Goal: Task Accomplishment & Management: Manage account settings

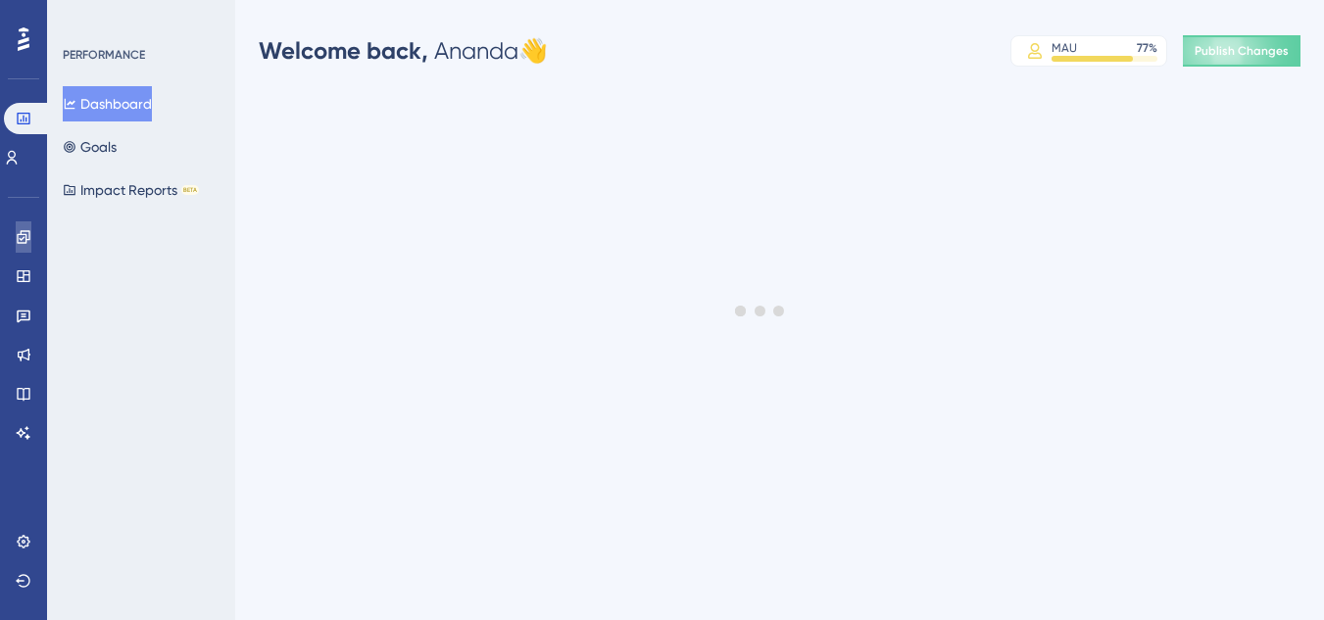
click at [22, 235] on icon at bounding box center [23, 236] width 13 height 13
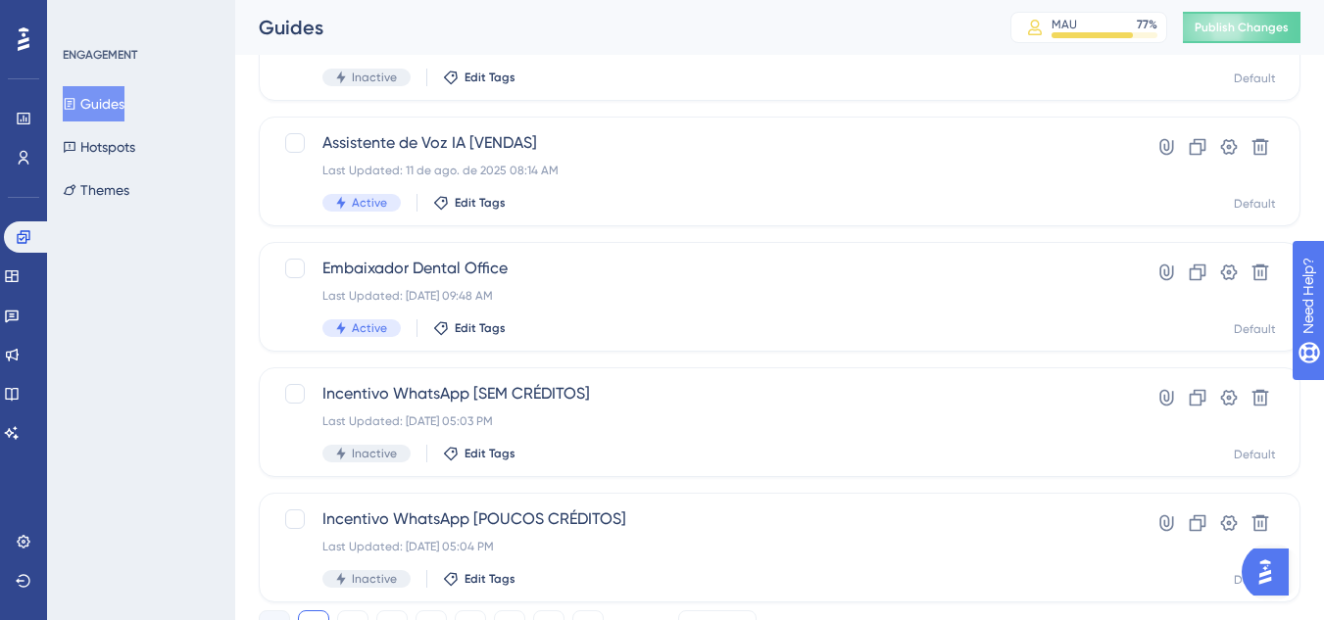
scroll to position [901, 0]
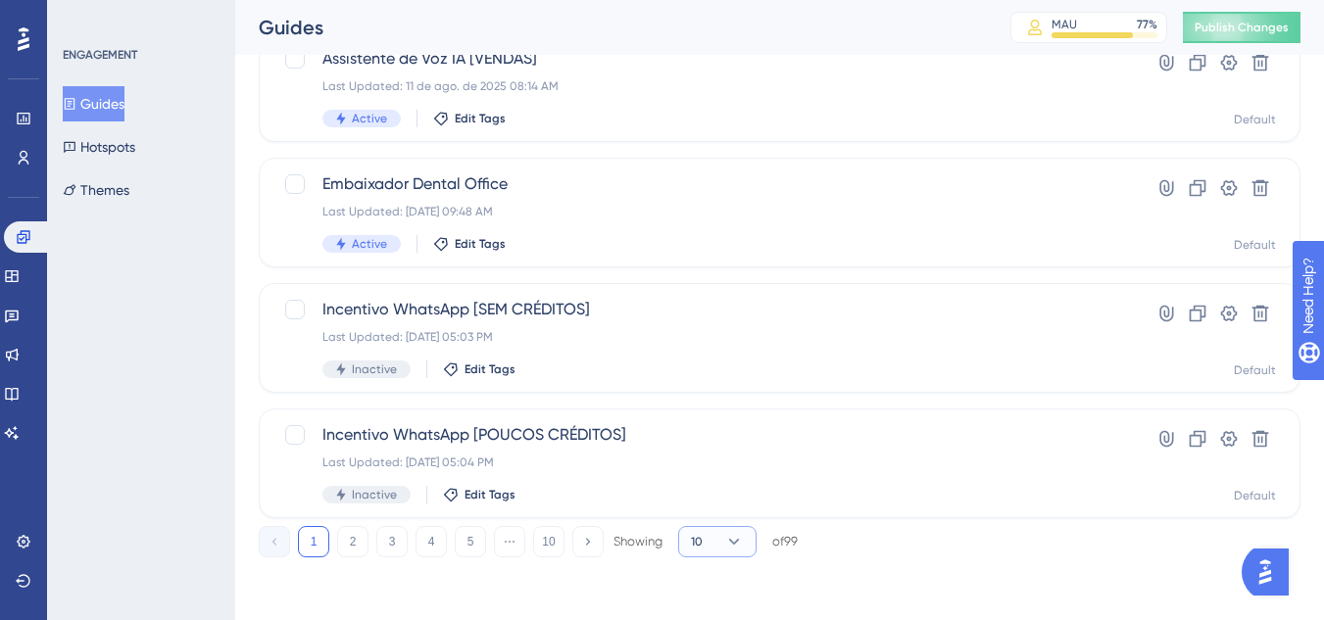
click at [714, 542] on button "10" at bounding box center [717, 541] width 78 height 31
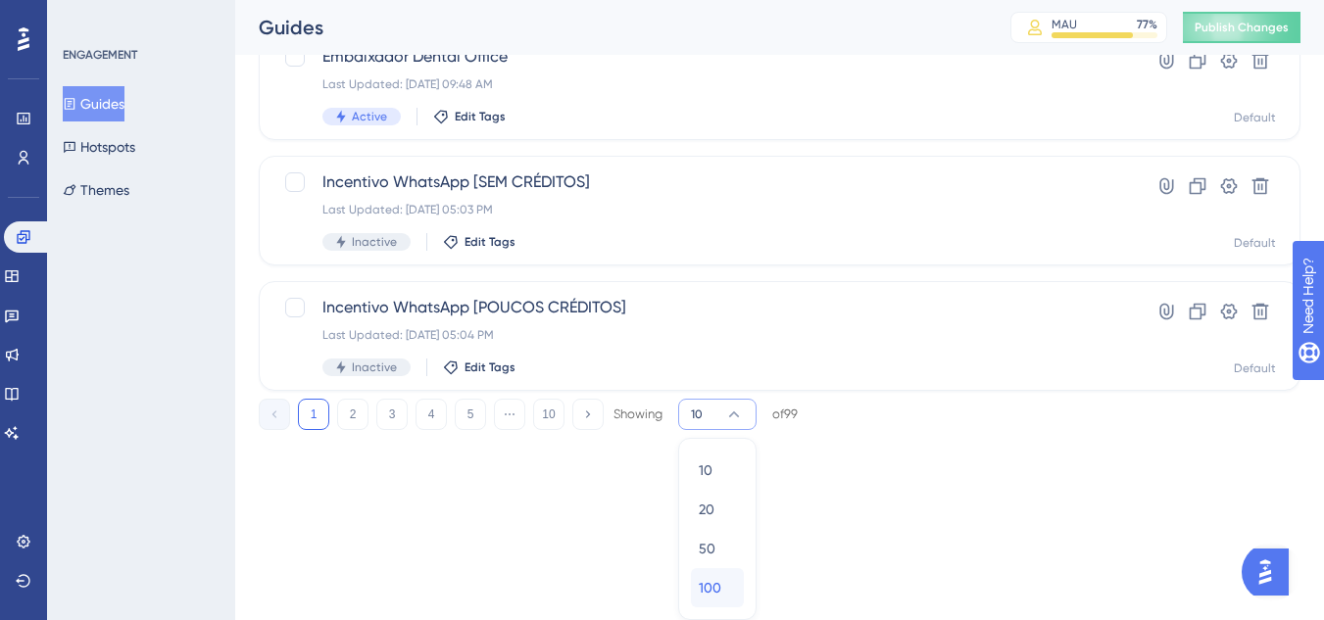
click at [723, 582] on div "100 100" at bounding box center [717, 587] width 37 height 39
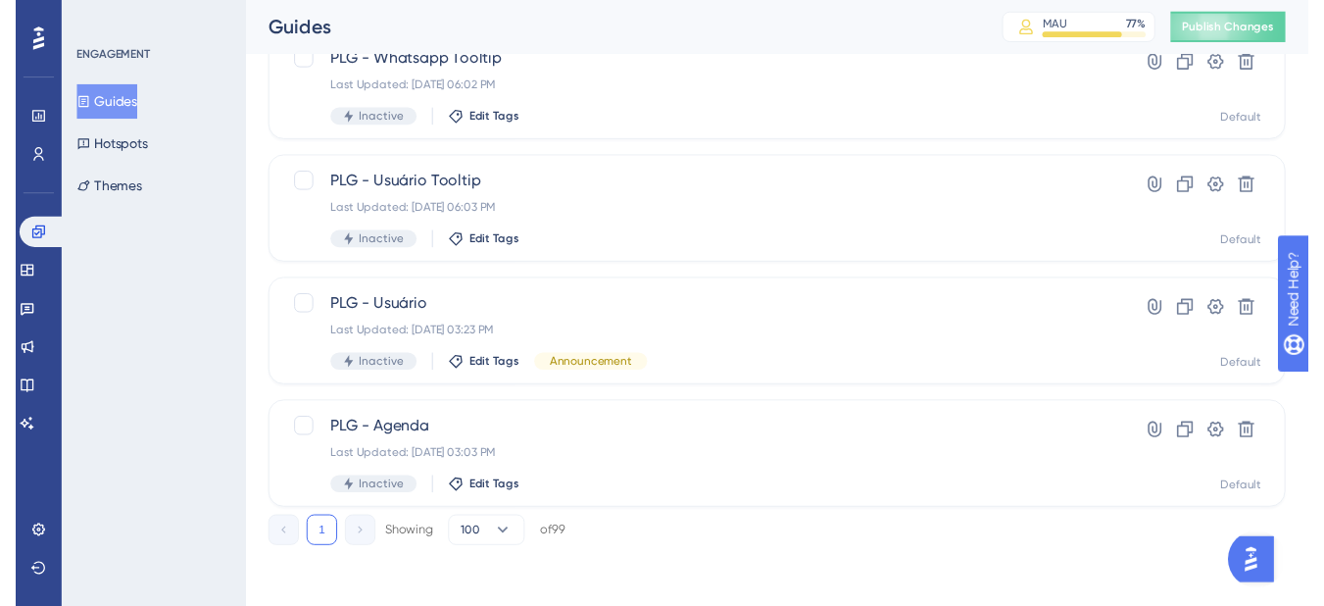
scroll to position [0, 0]
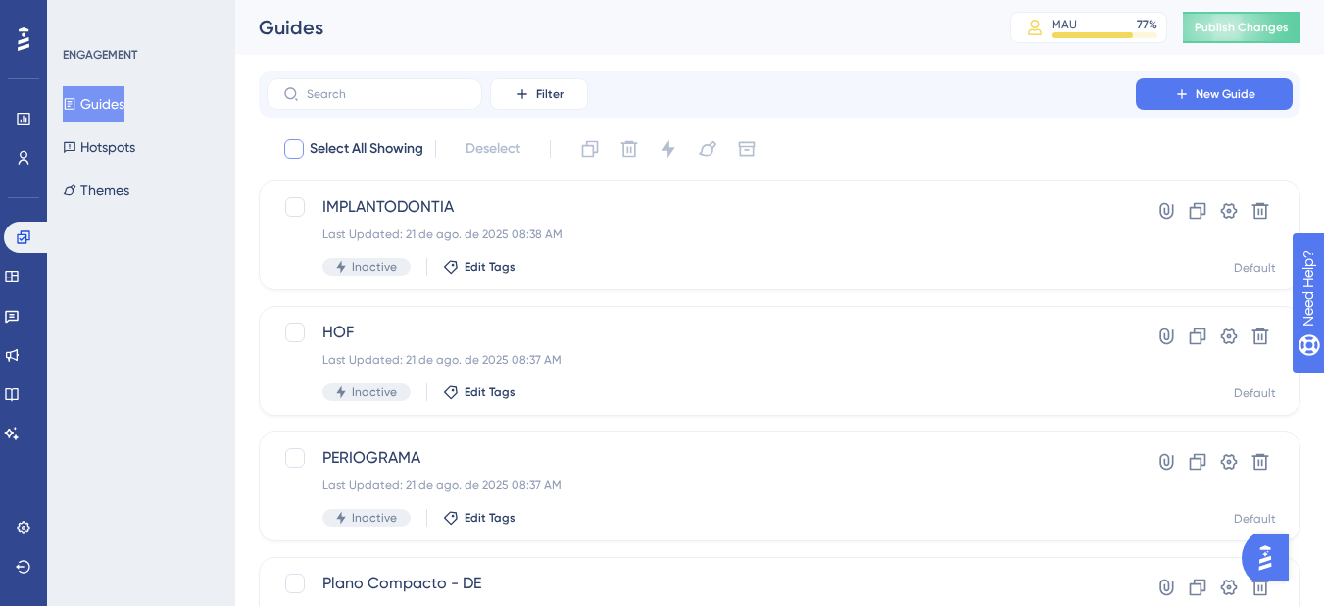
click at [417, 152] on span "Select All Showing" at bounding box center [367, 149] width 114 height 24
checkbox input "true"
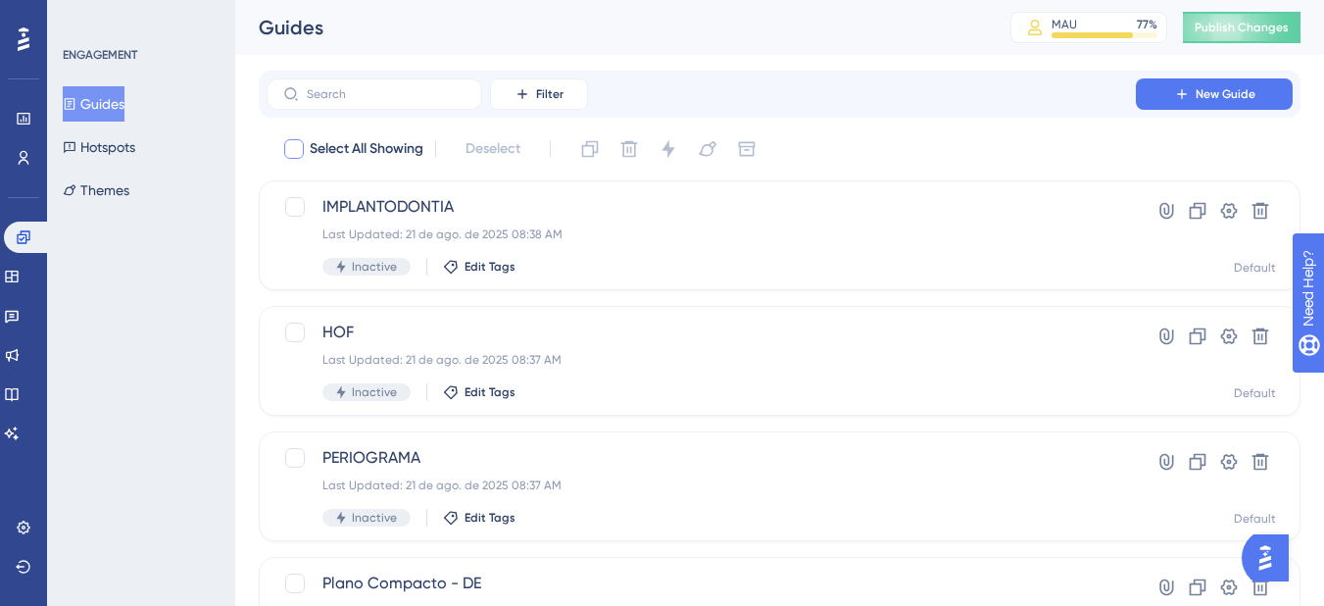
checkbox input "true"
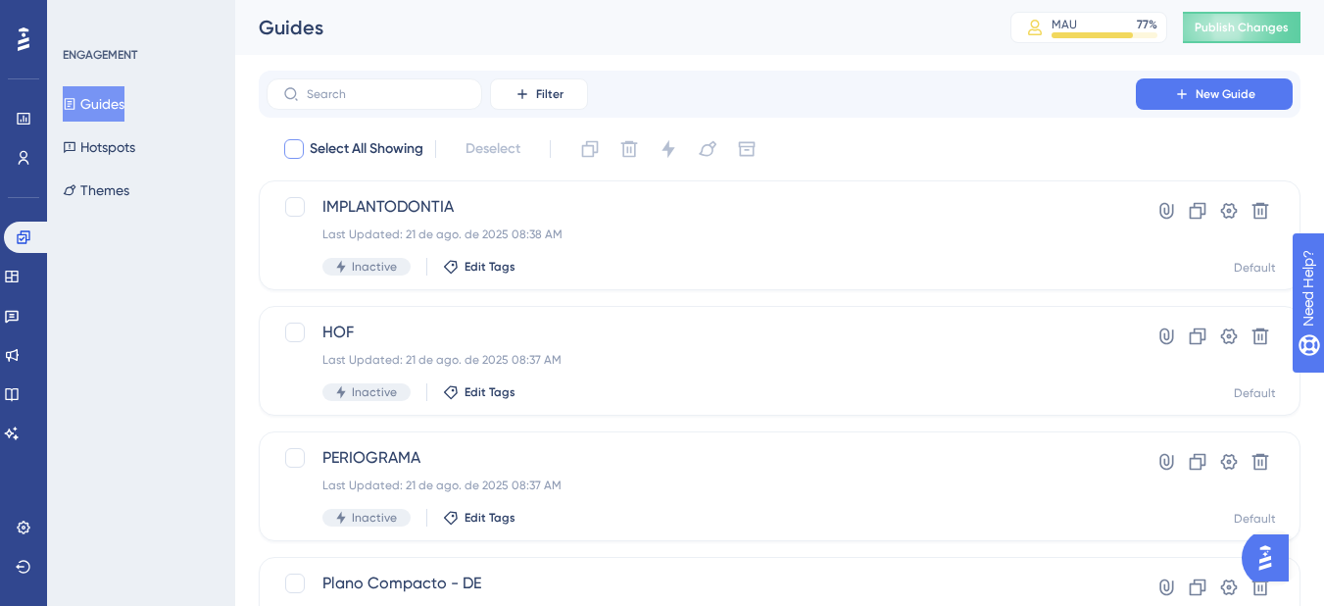
checkbox input "true"
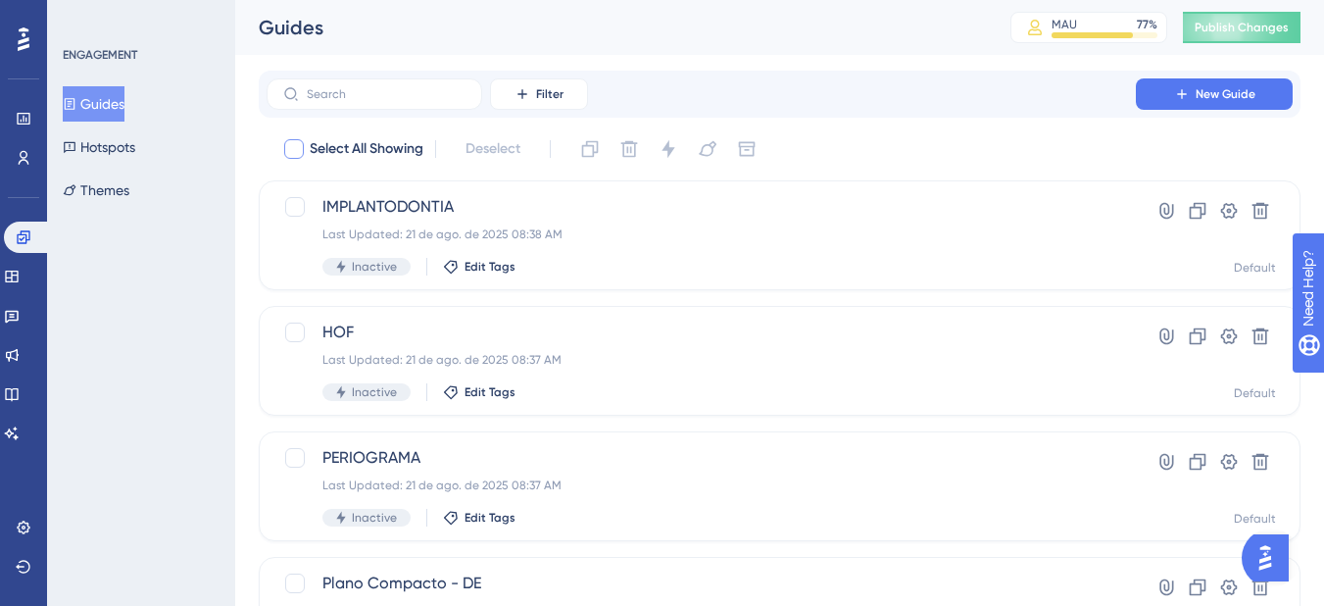
checkbox input "true"
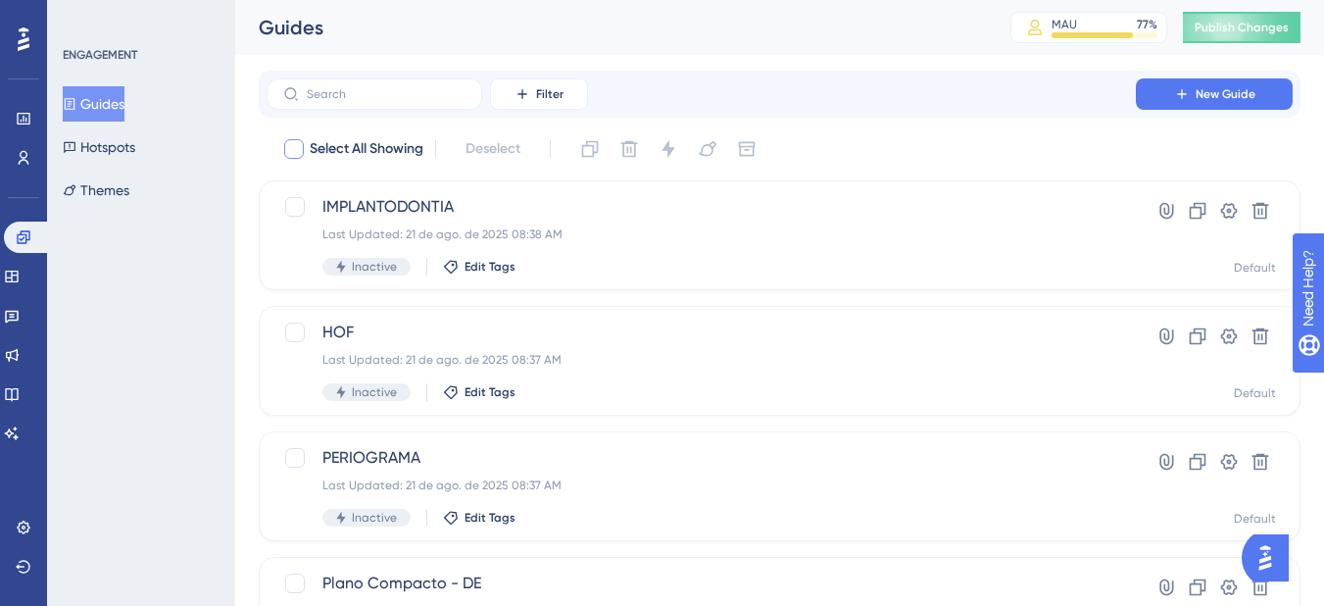
checkbox input "true"
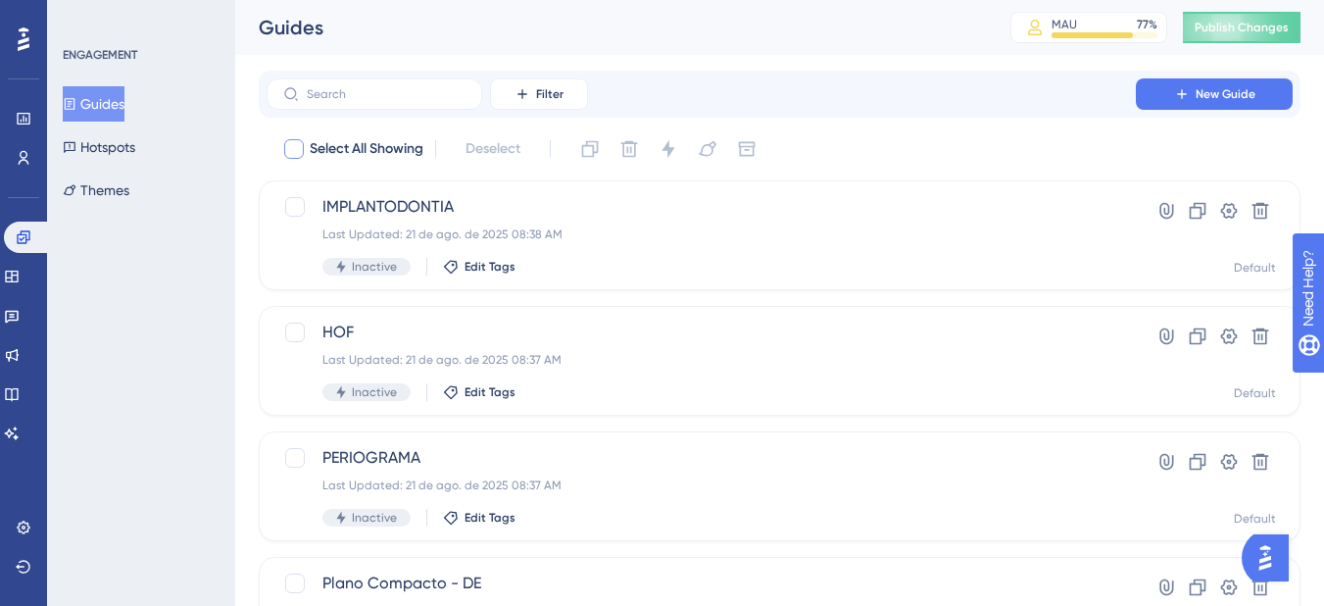
checkbox input "true"
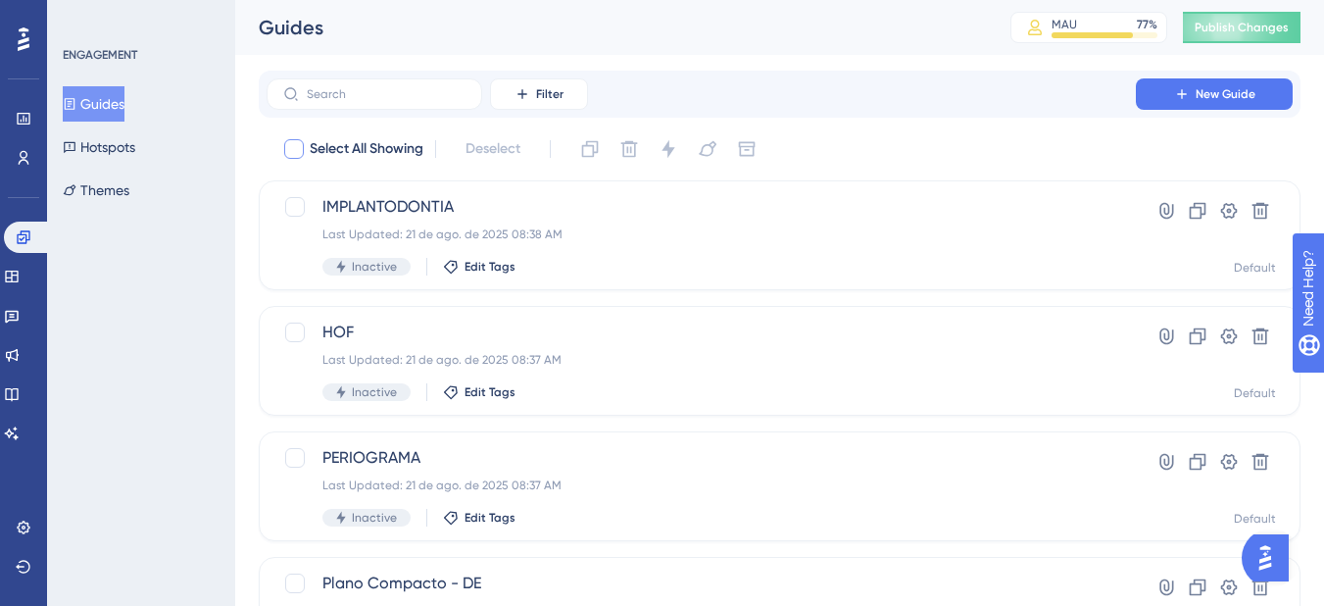
checkbox input "true"
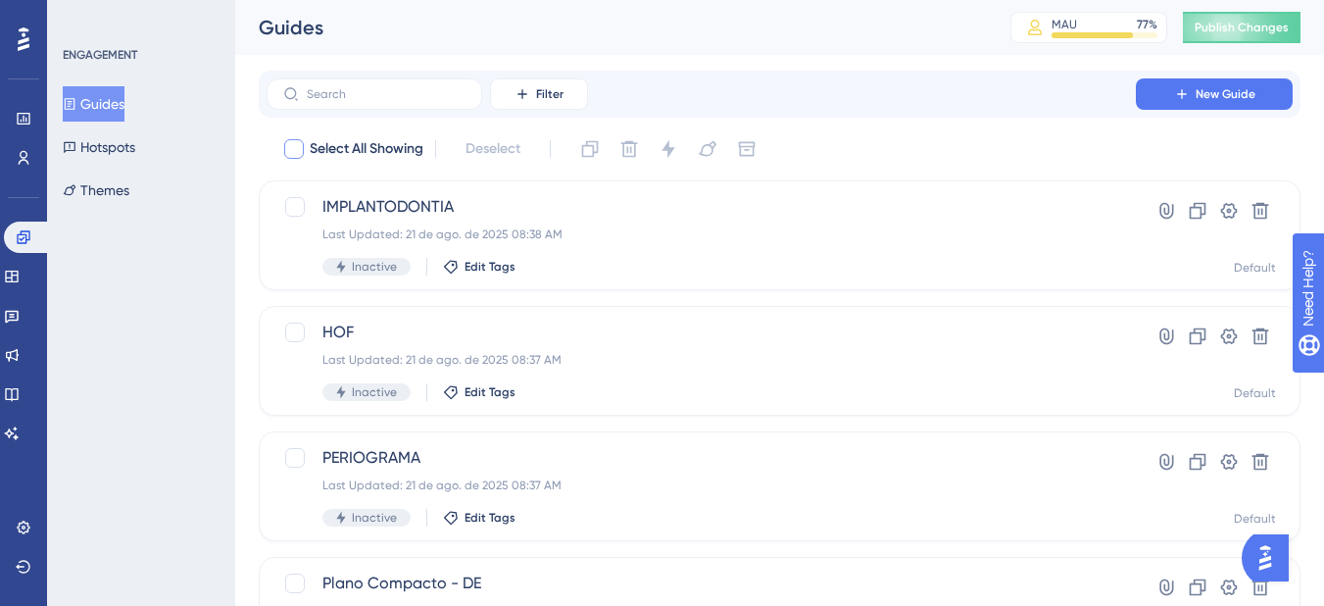
checkbox input "true"
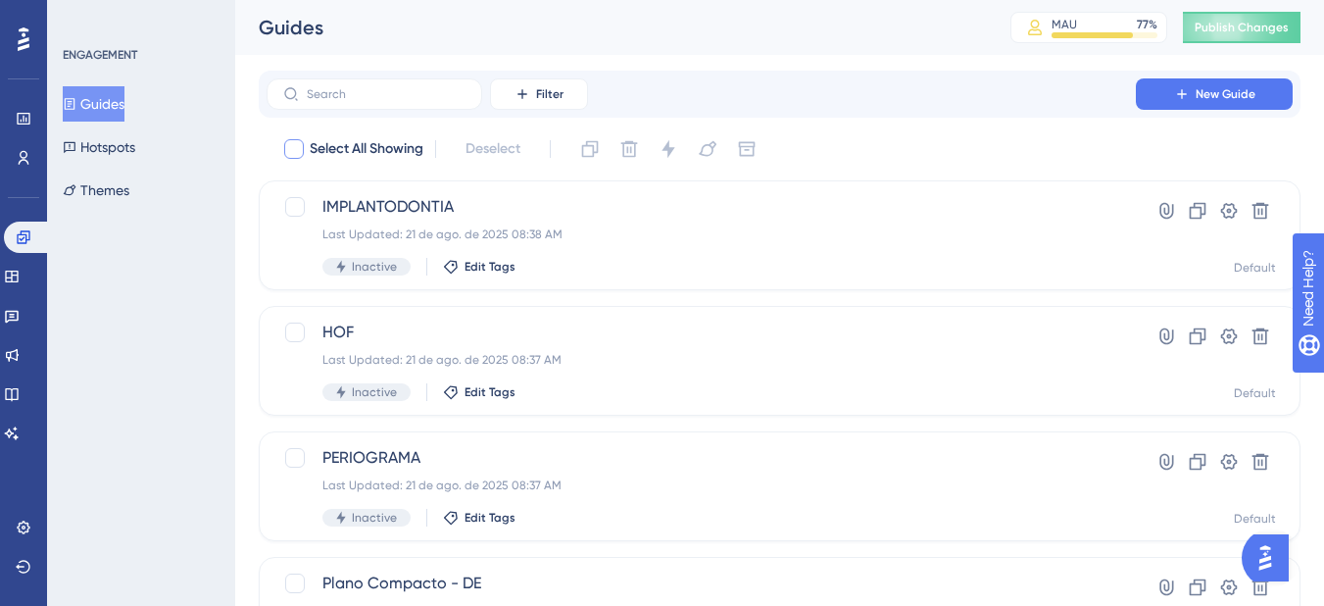
checkbox input "true"
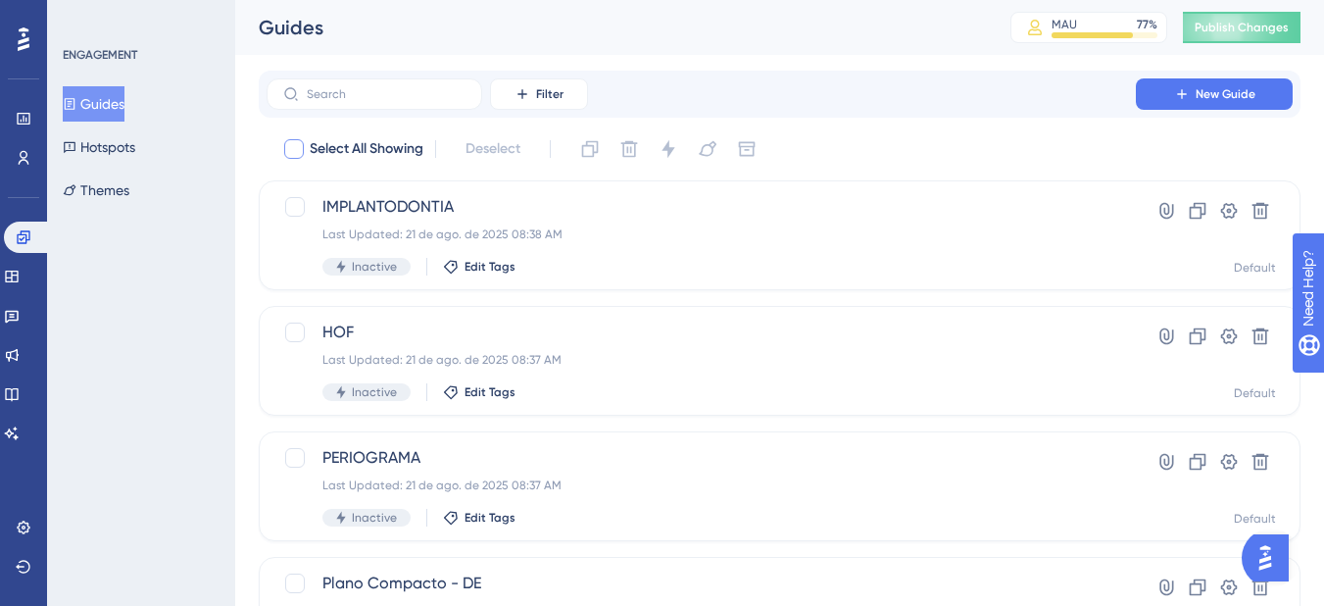
checkbox input "true"
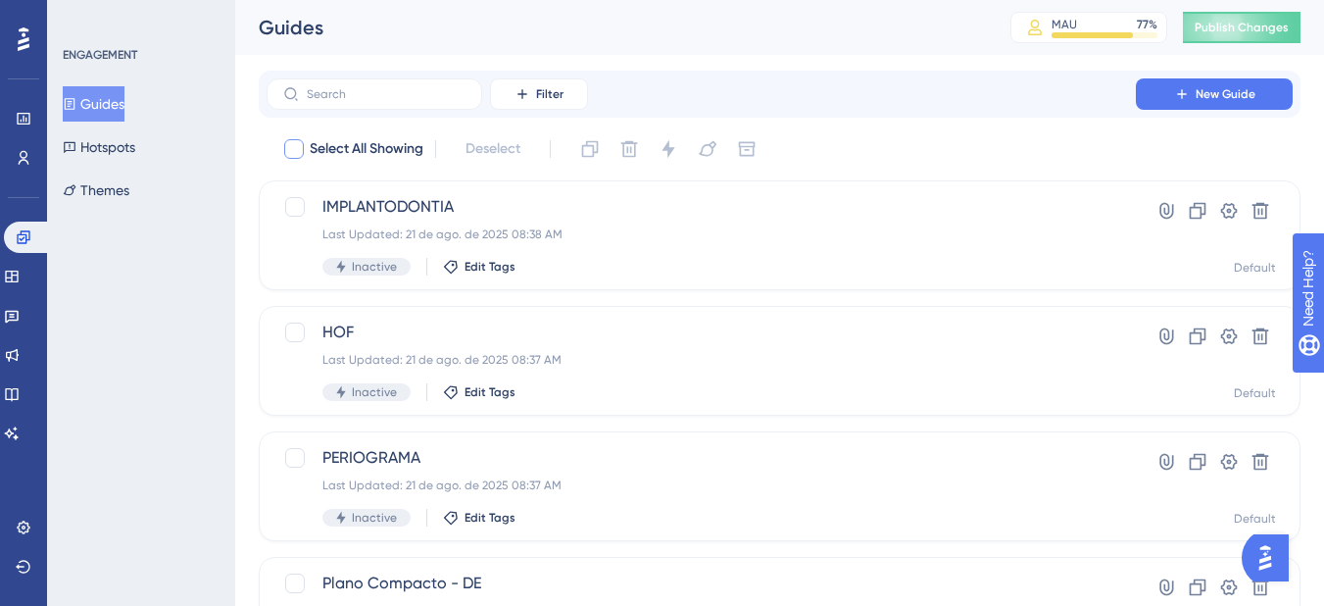
checkbox input "true"
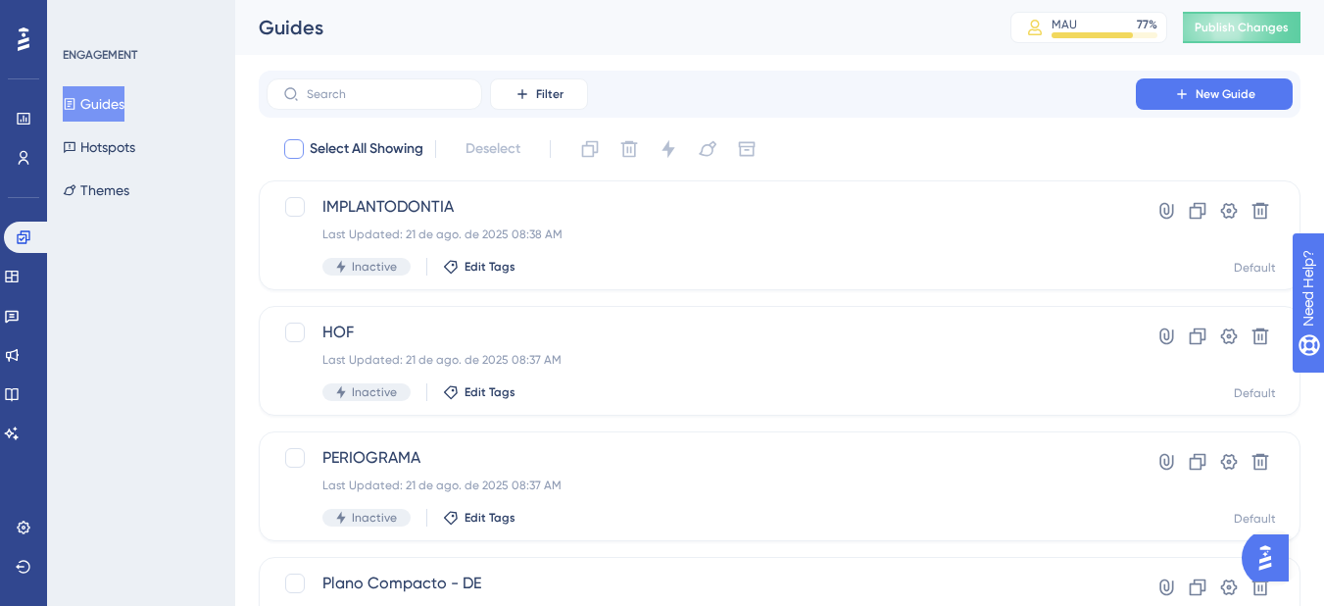
checkbox input "true"
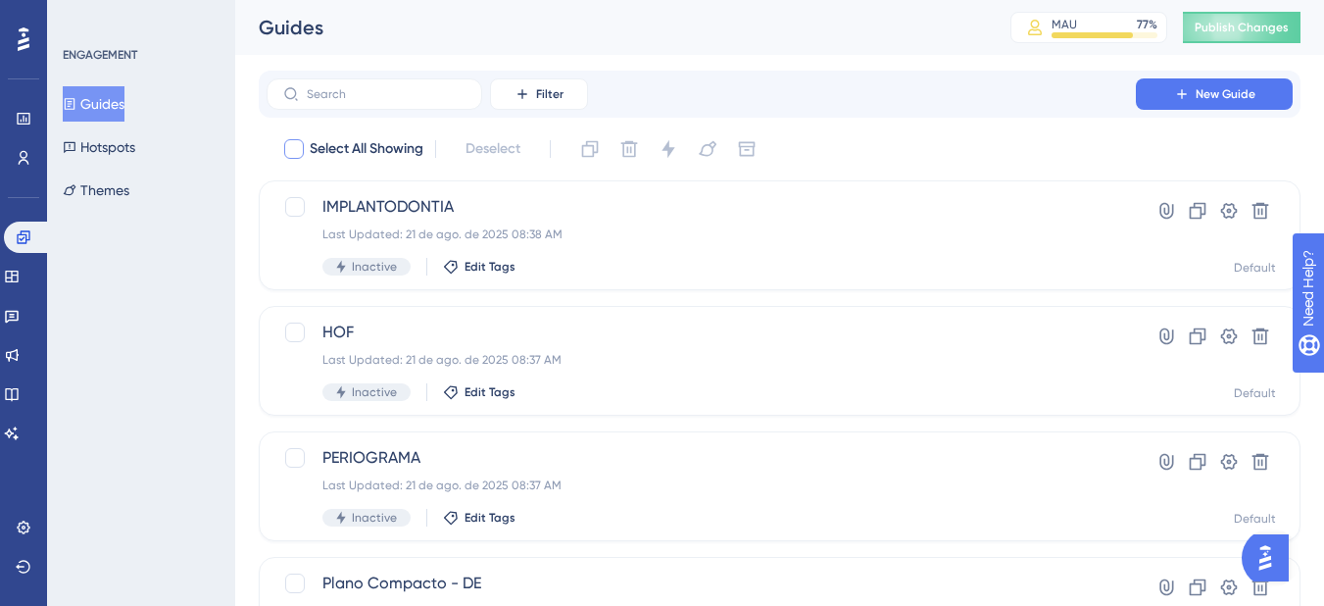
checkbox input "true"
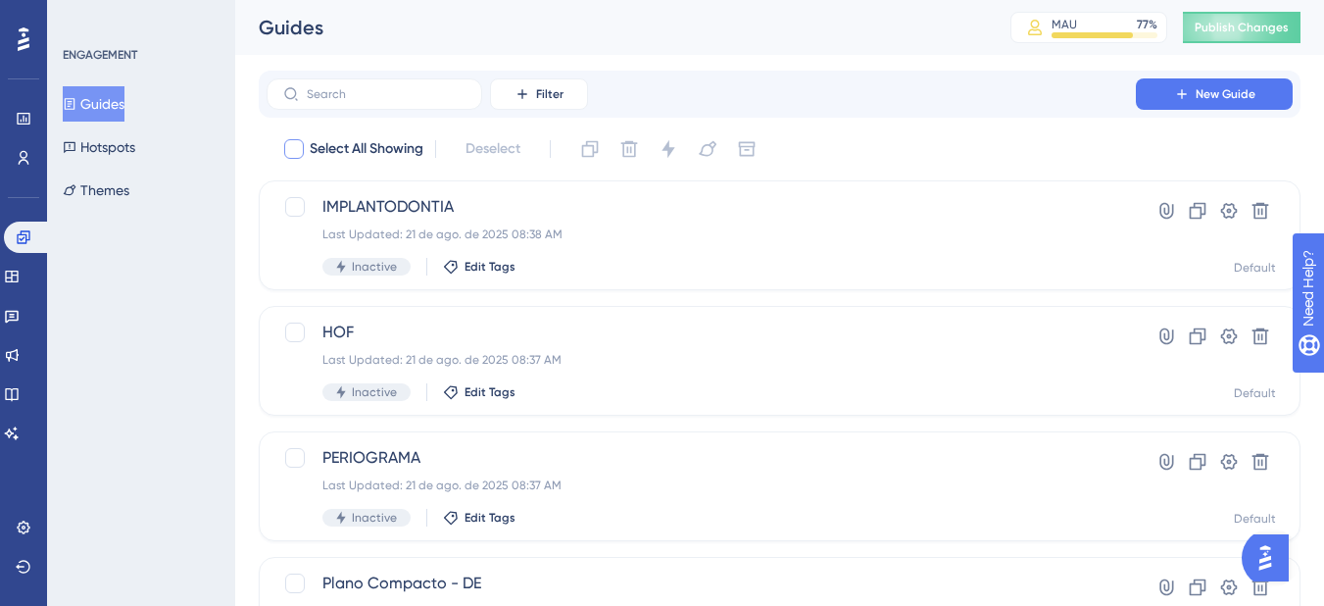
checkbox input "true"
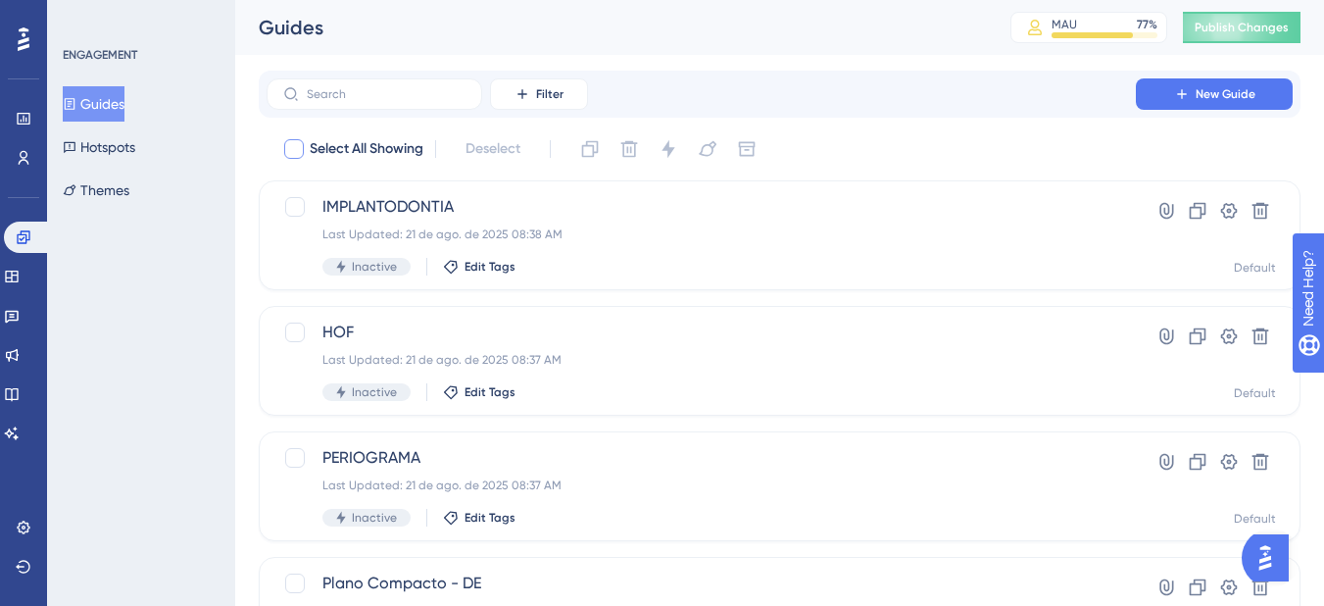
checkbox input "true"
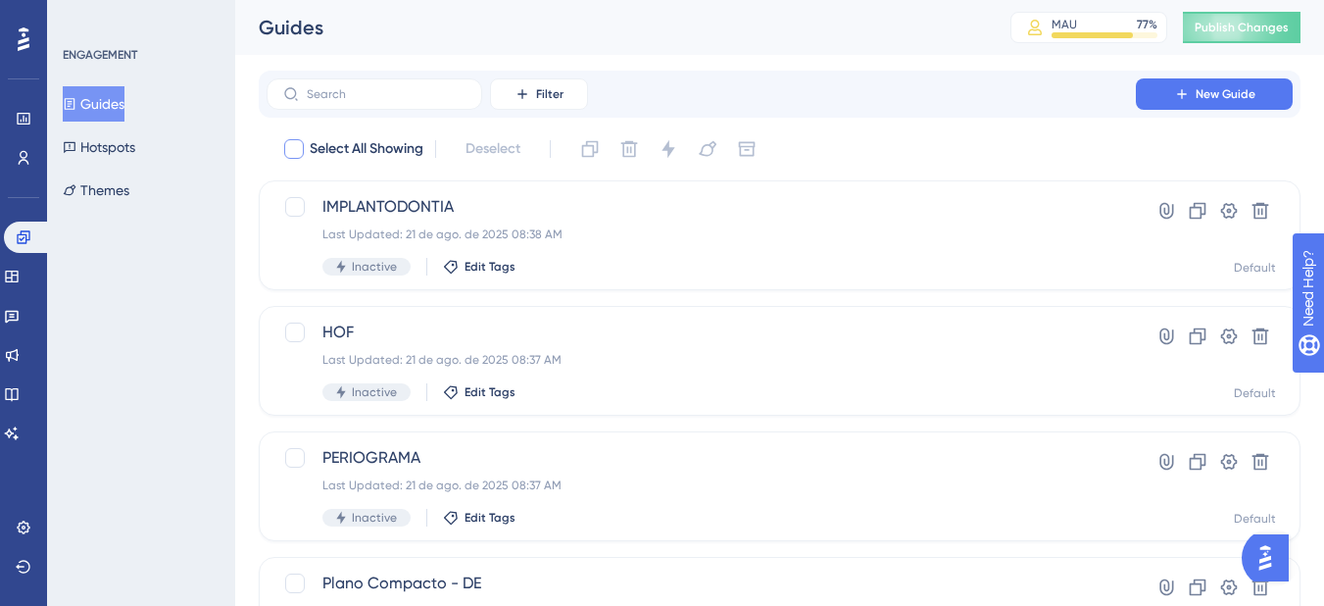
checkbox input "true"
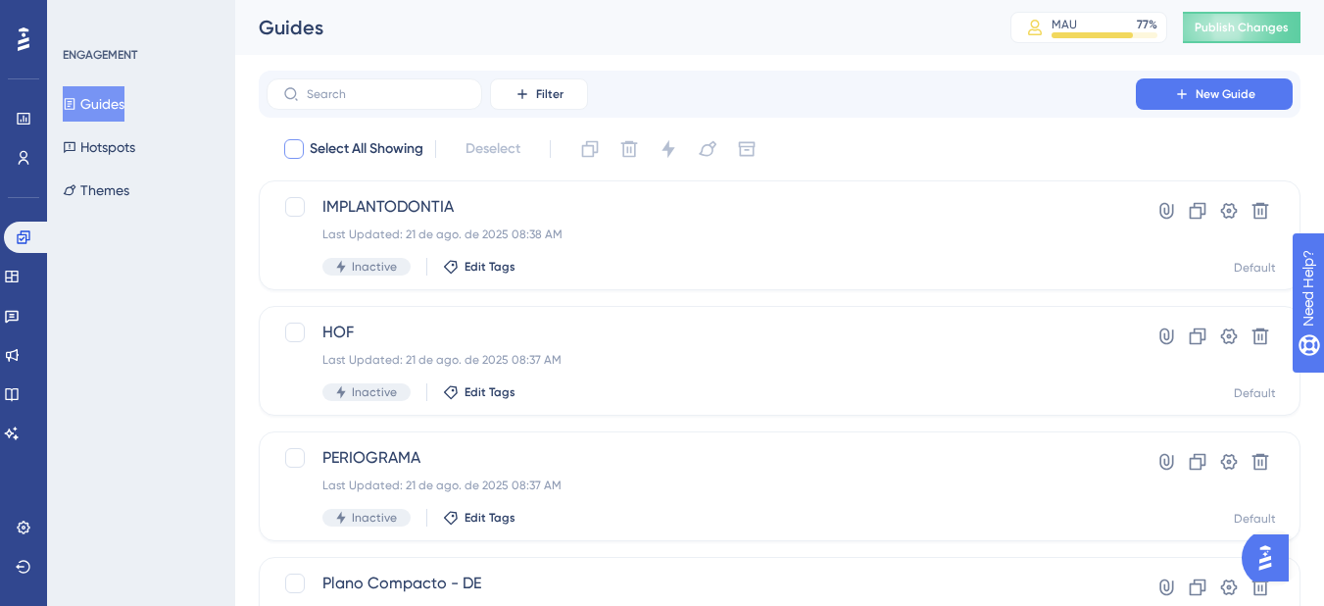
checkbox input "true"
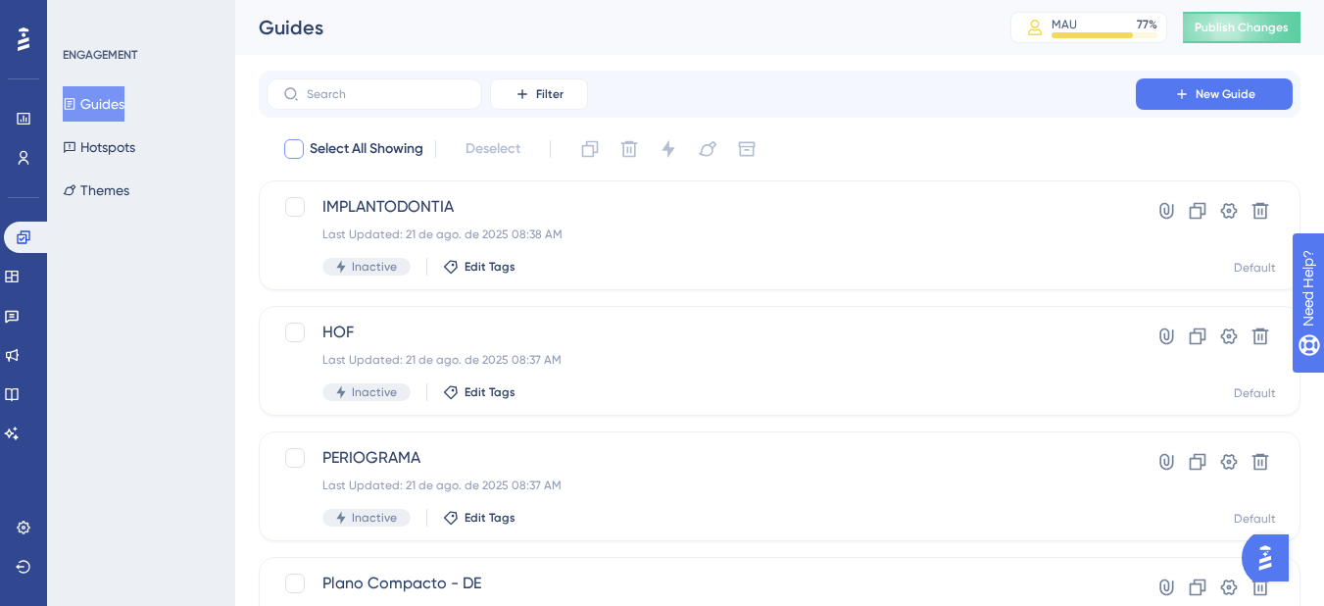
checkbox input "true"
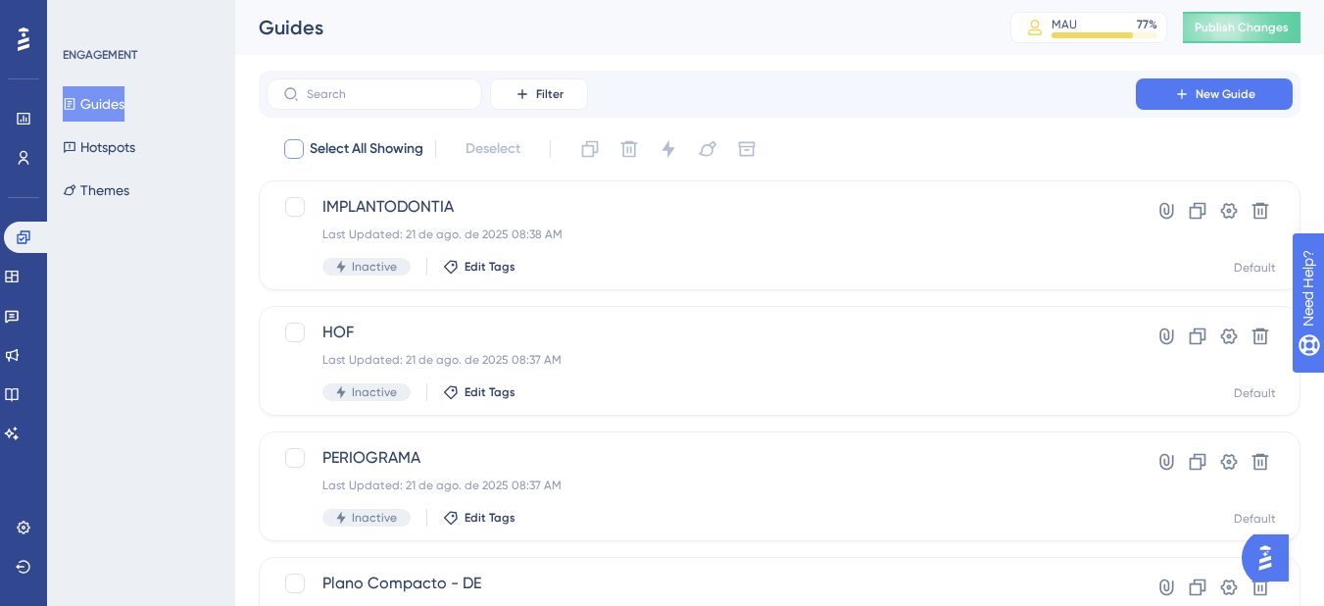
checkbox input "true"
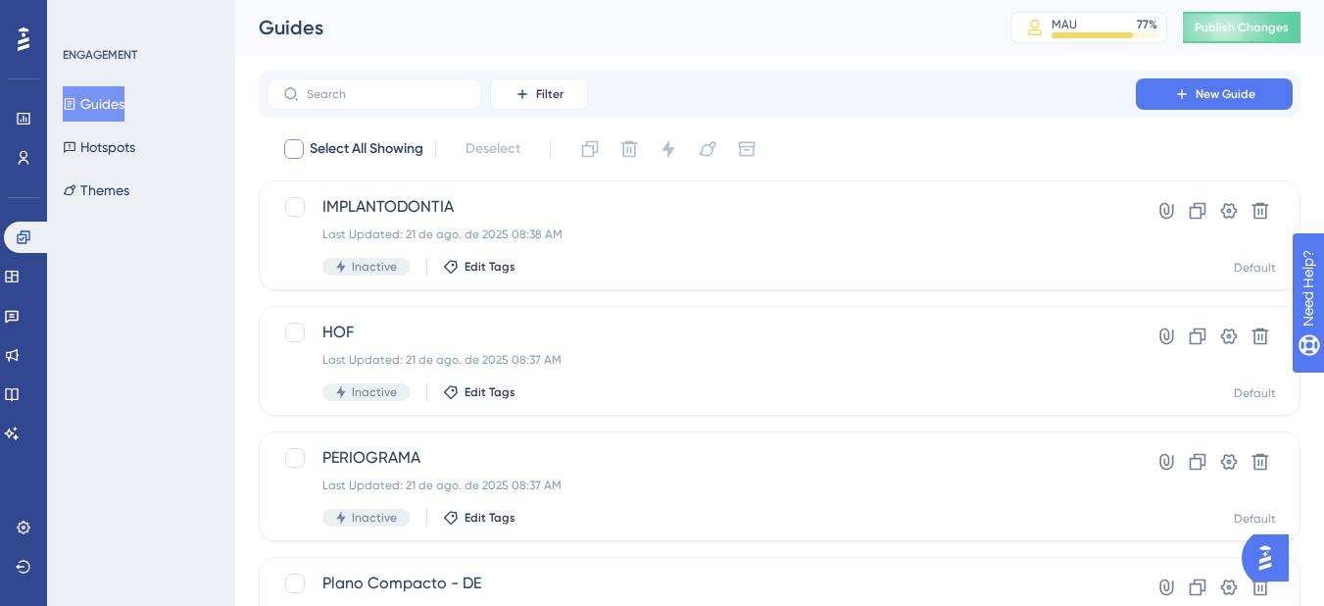
checkbox input "true"
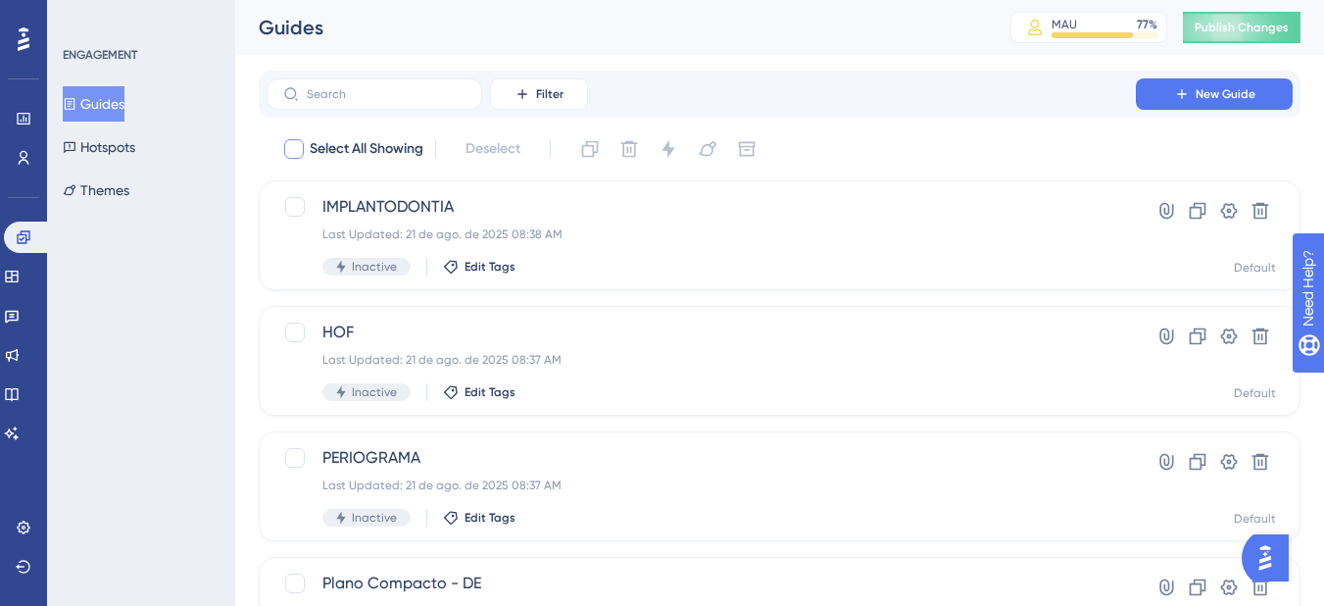
checkbox input "true"
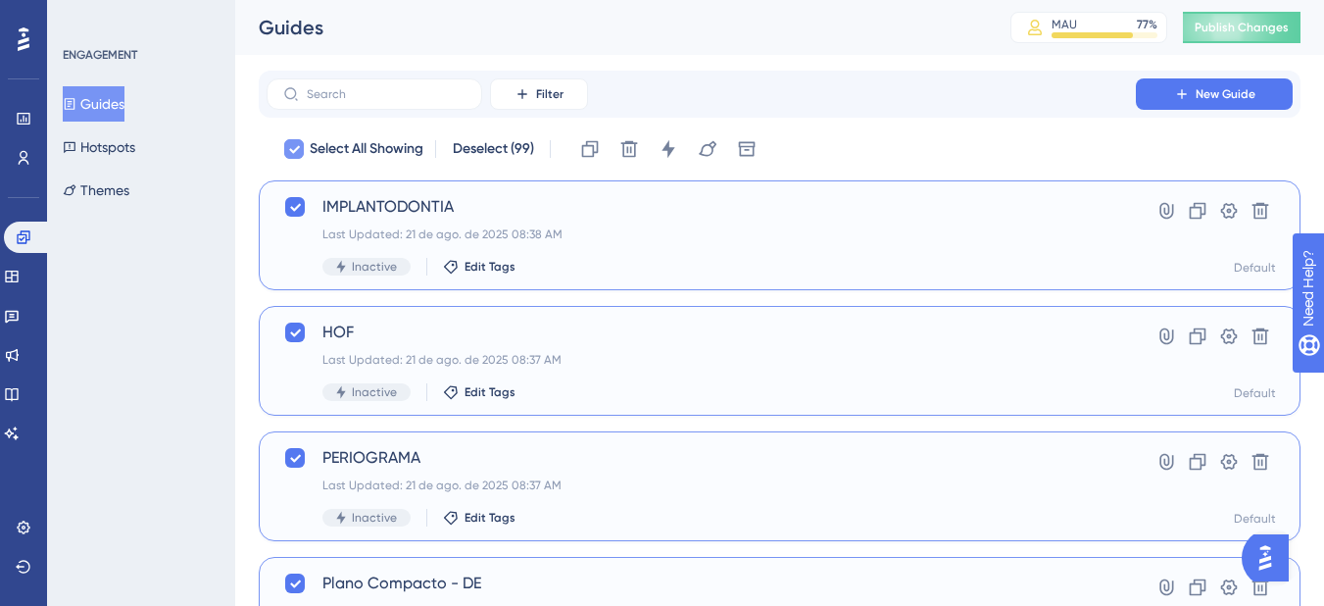
click at [417, 152] on span "Select All Showing" at bounding box center [367, 149] width 114 height 24
checkbox input "false"
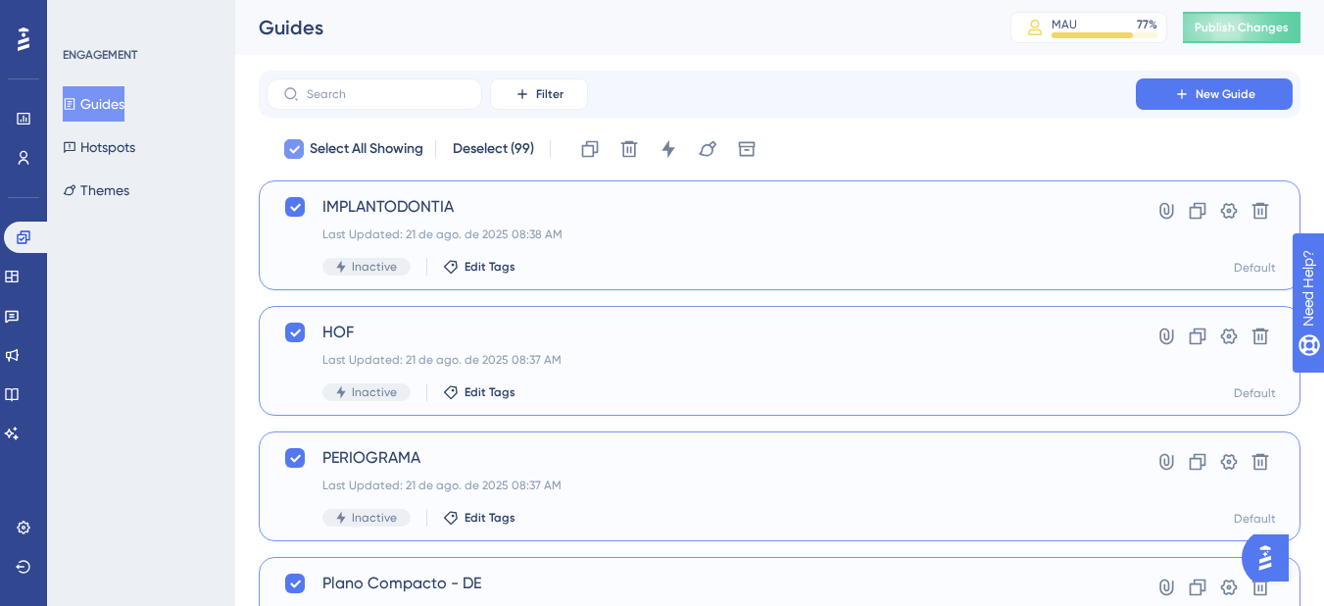
checkbox input "false"
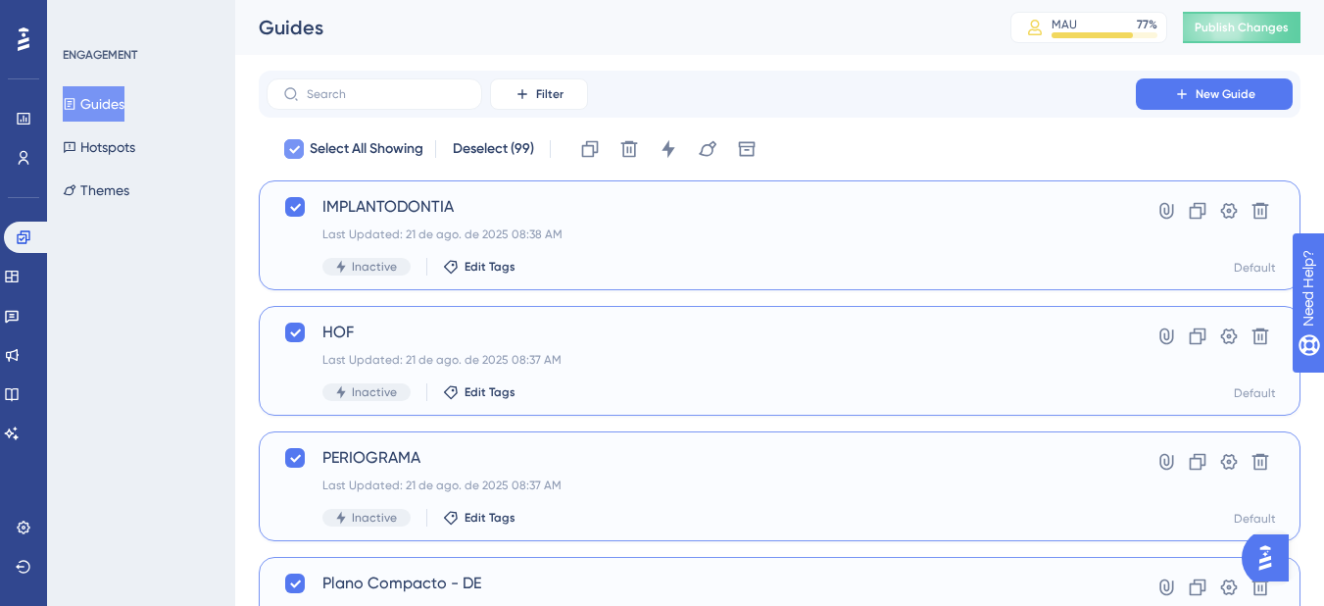
checkbox input "false"
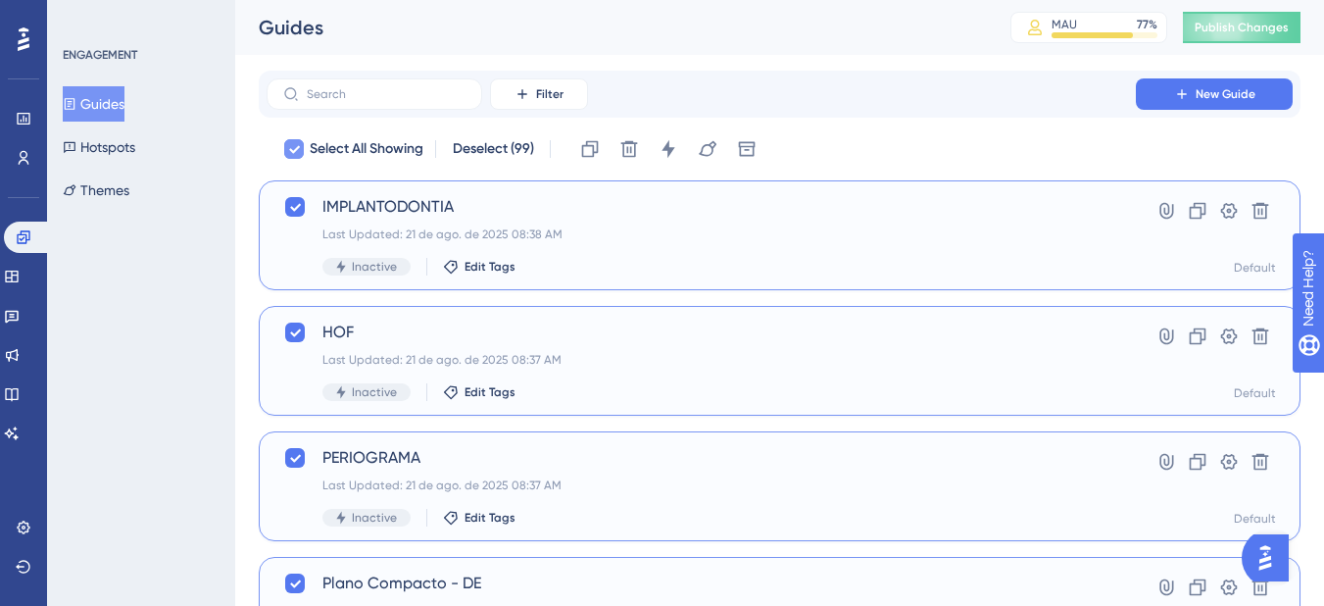
checkbox input "false"
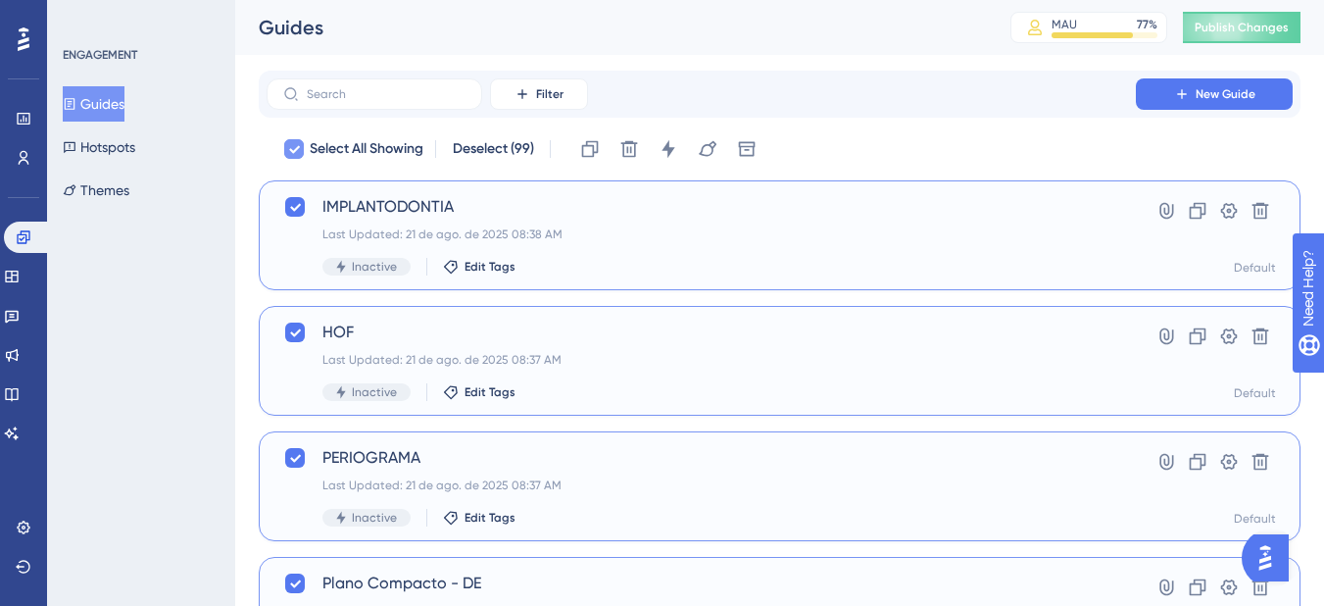
checkbox input "false"
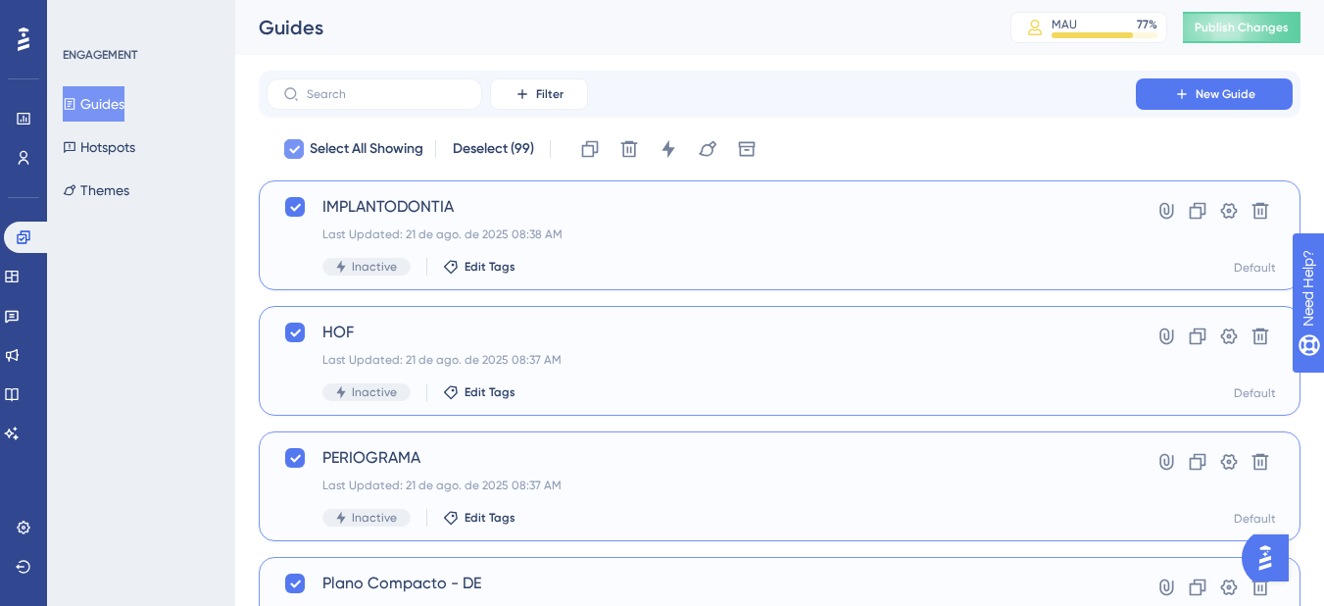
checkbox input "false"
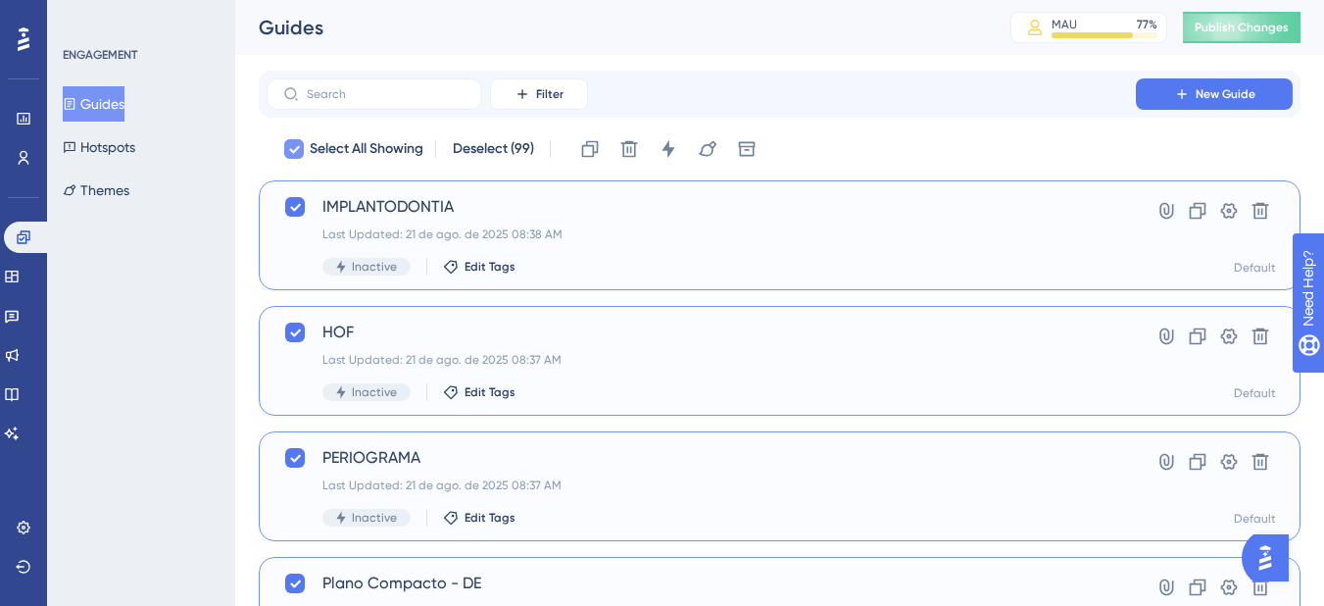
checkbox input "false"
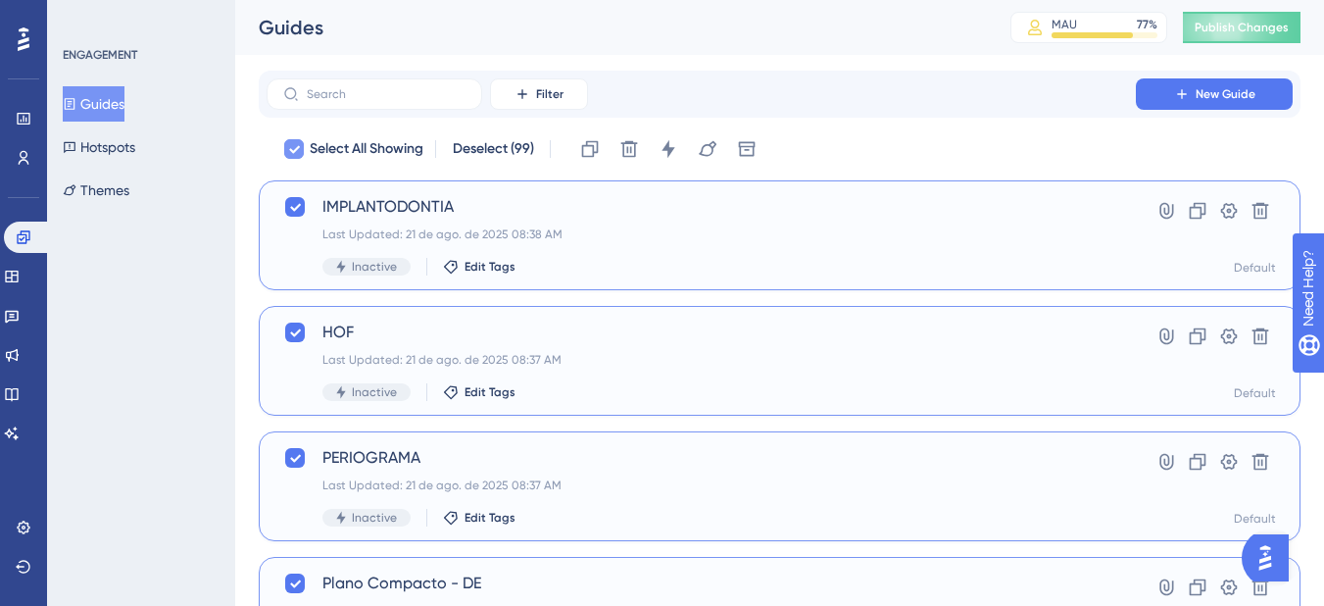
checkbox input "false"
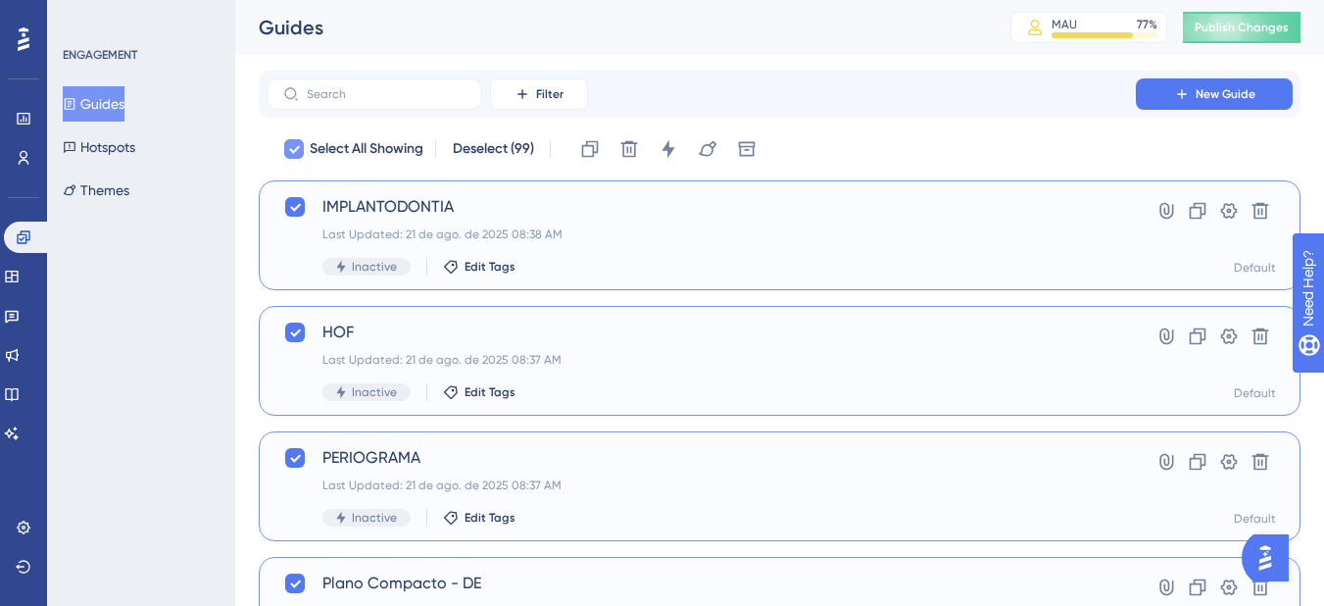
checkbox input "false"
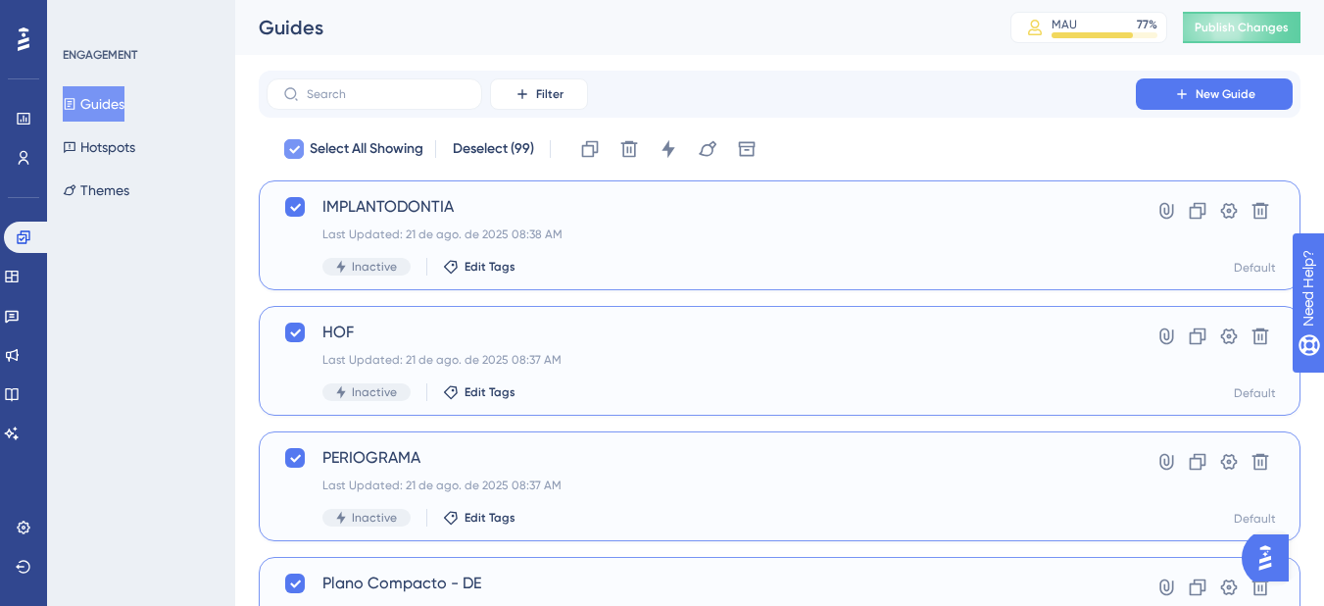
checkbox input "false"
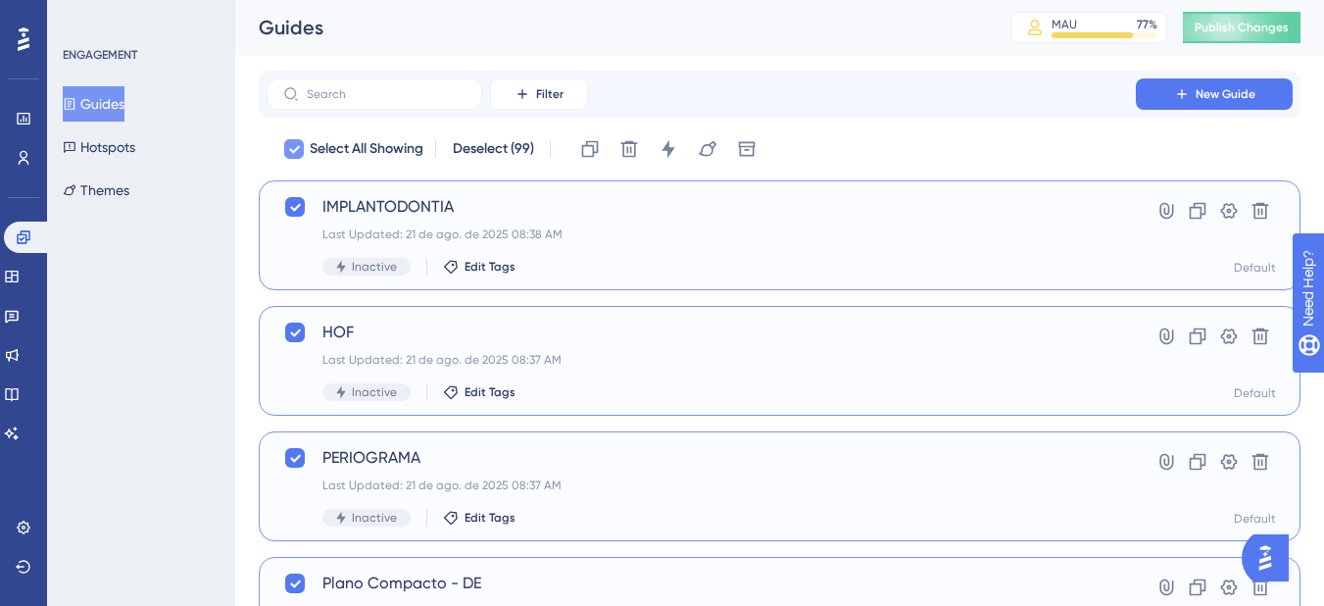
checkbox input "false"
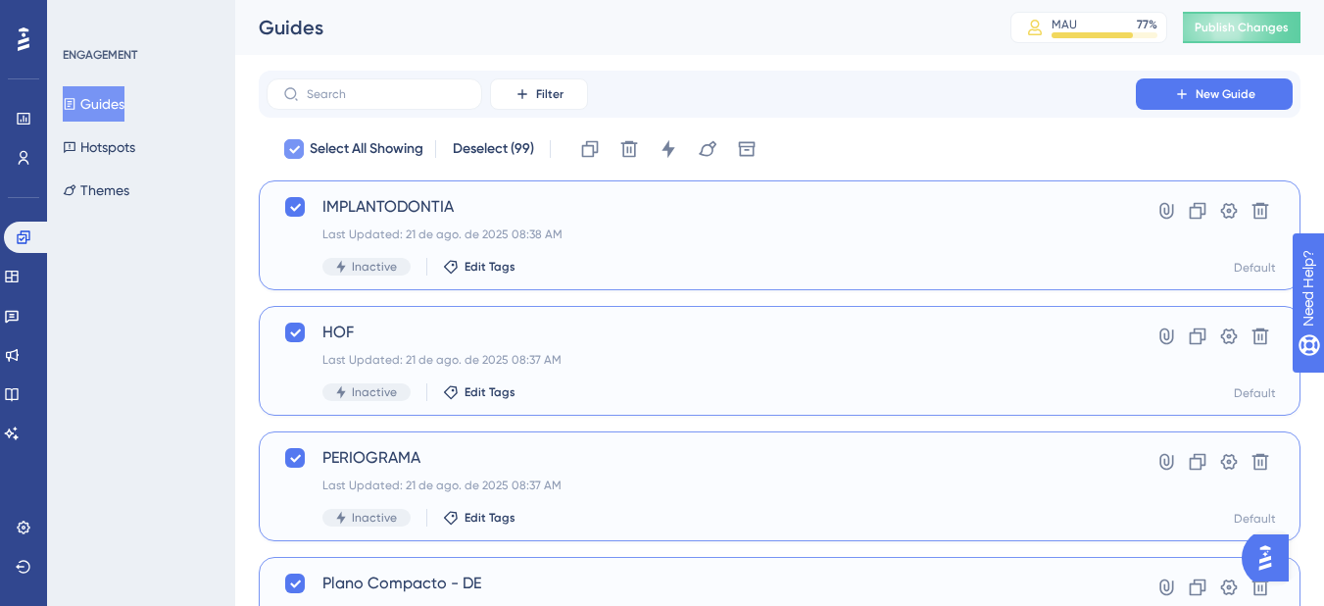
checkbox input "false"
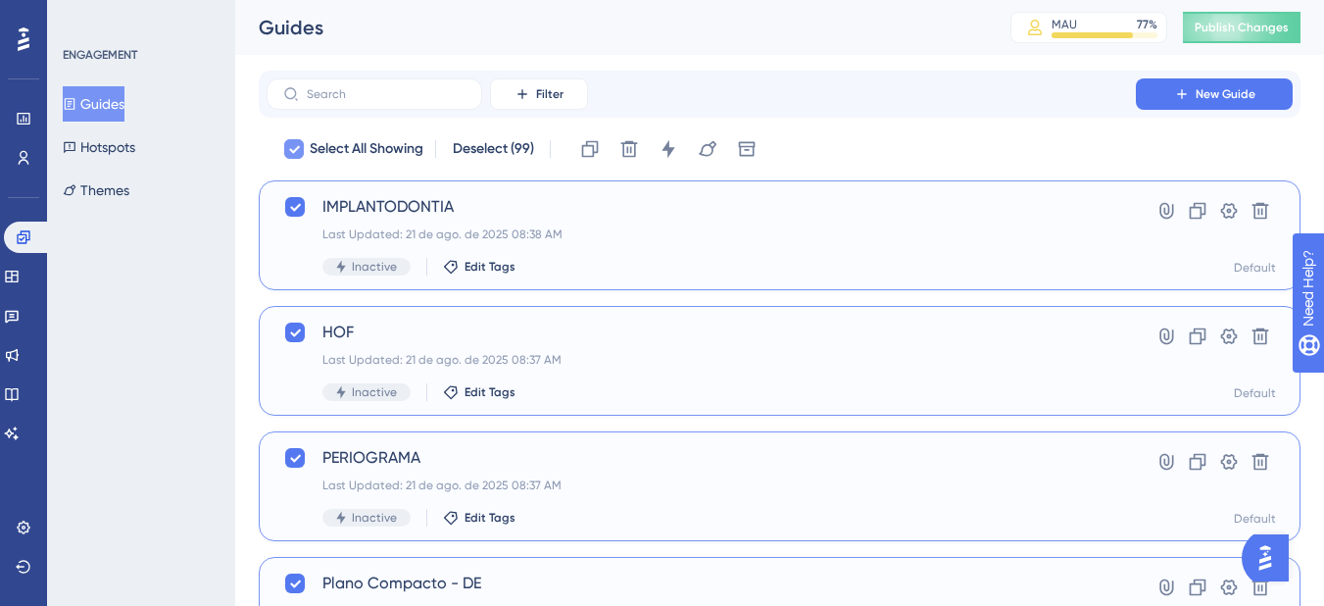
checkbox input "false"
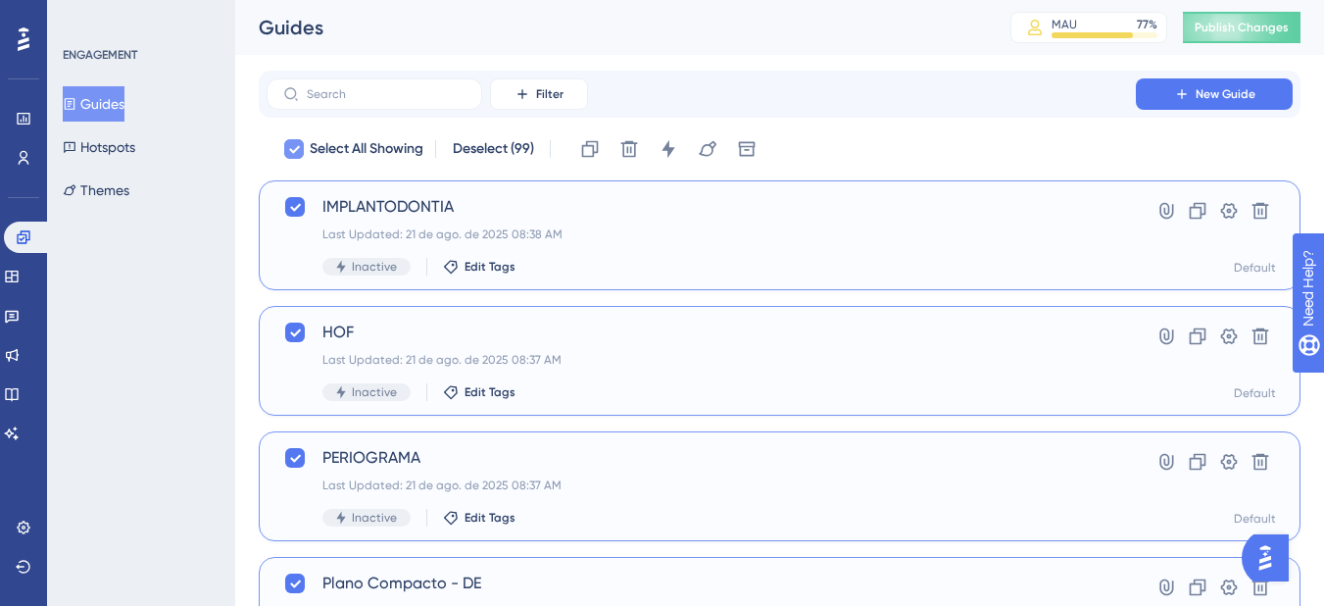
checkbox input "false"
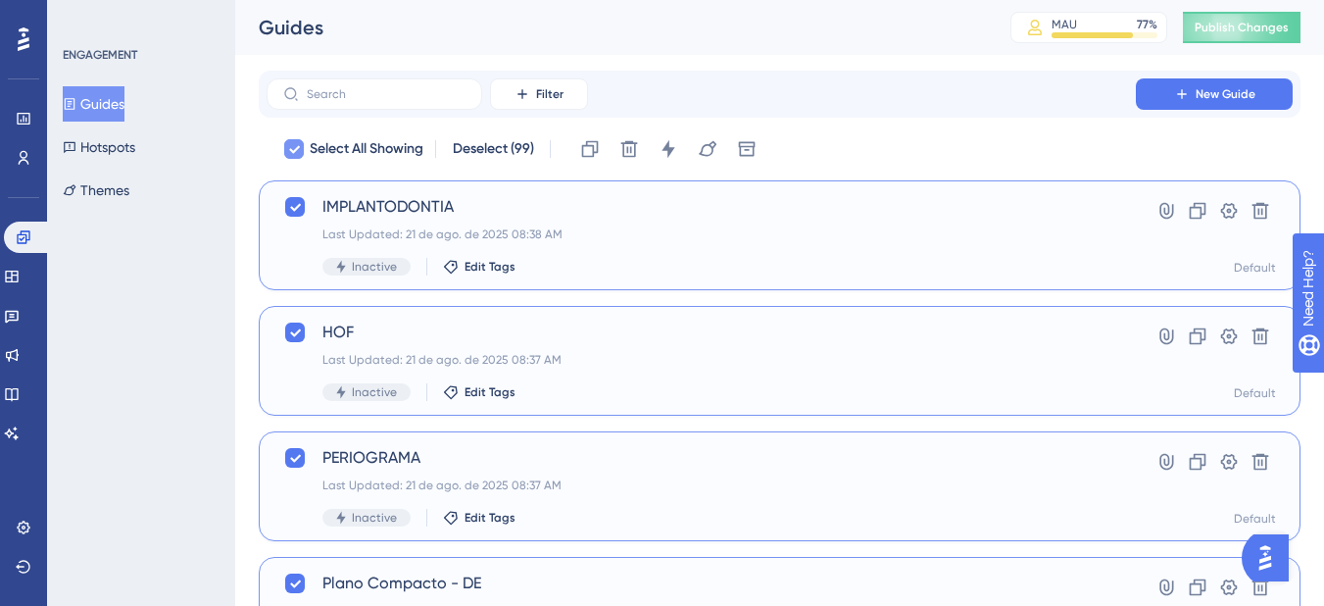
checkbox input "false"
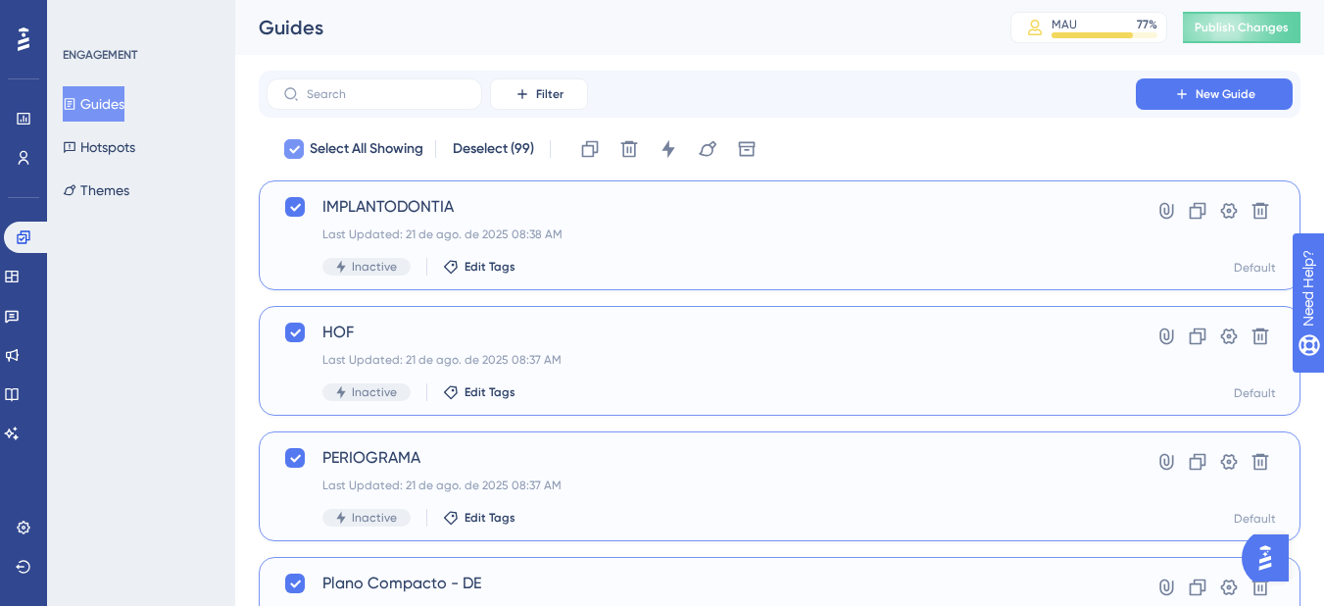
checkbox input "false"
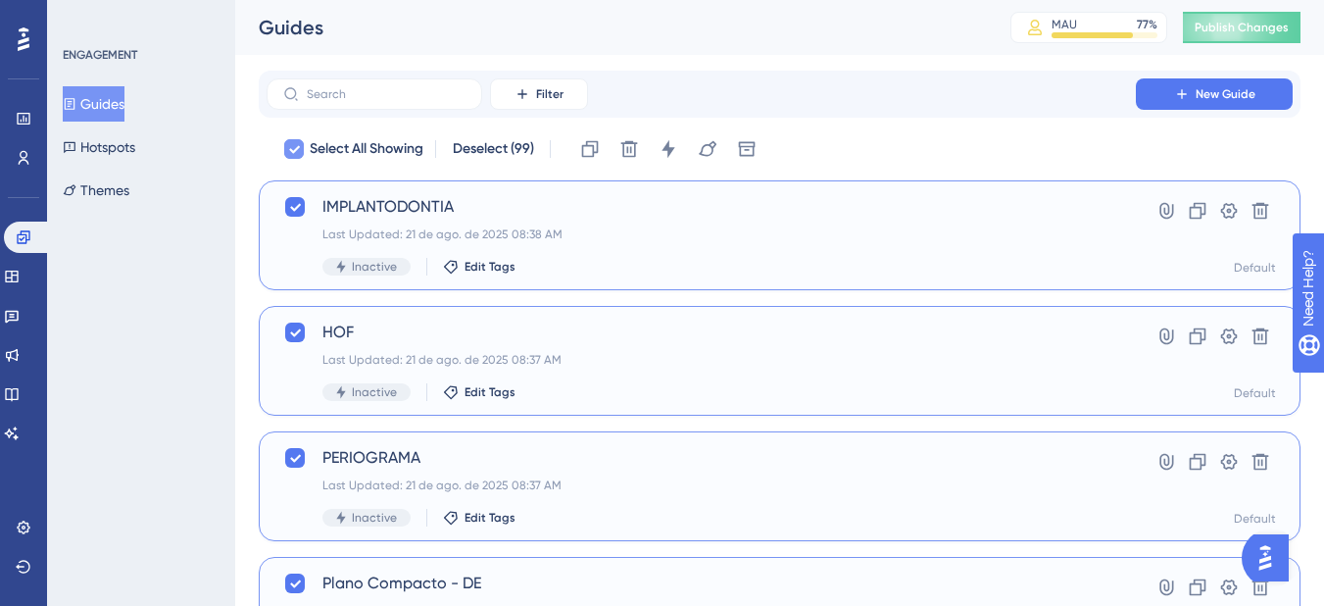
checkbox input "false"
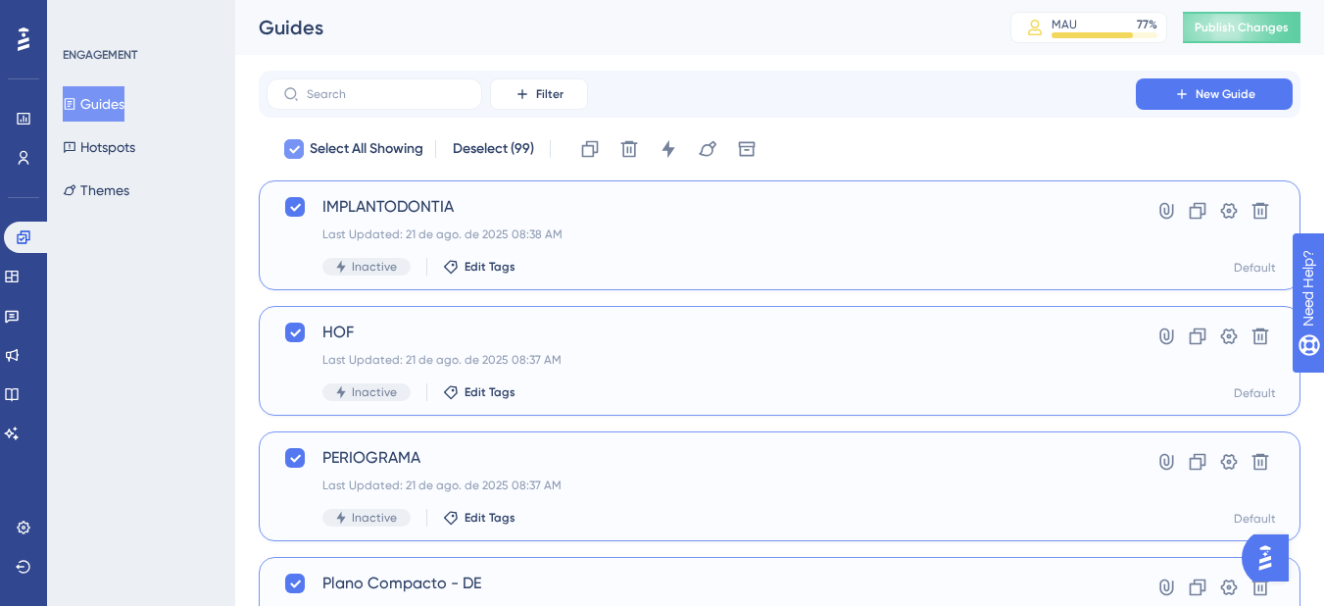
checkbox input "false"
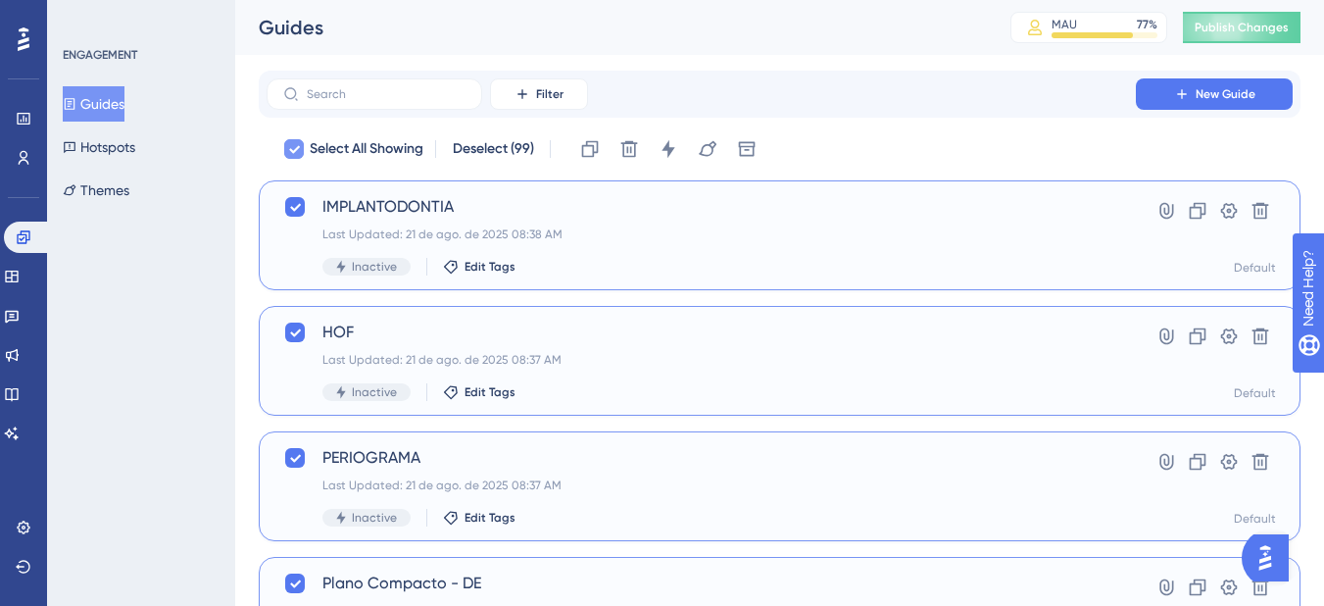
checkbox input "false"
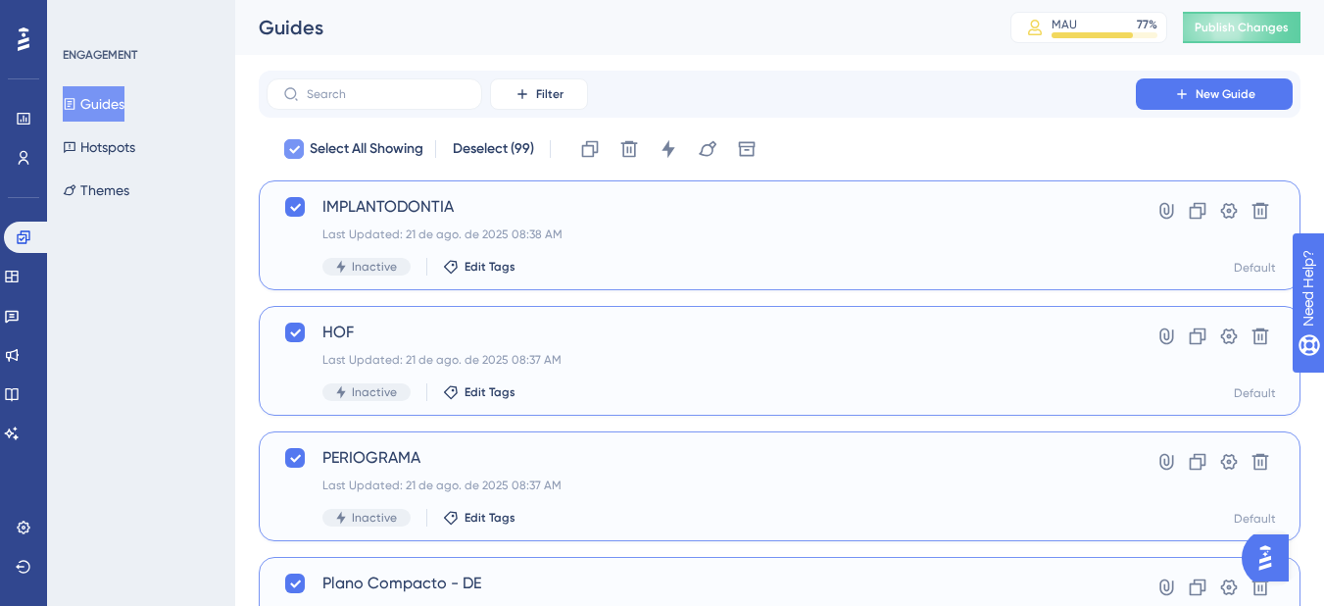
checkbox input "false"
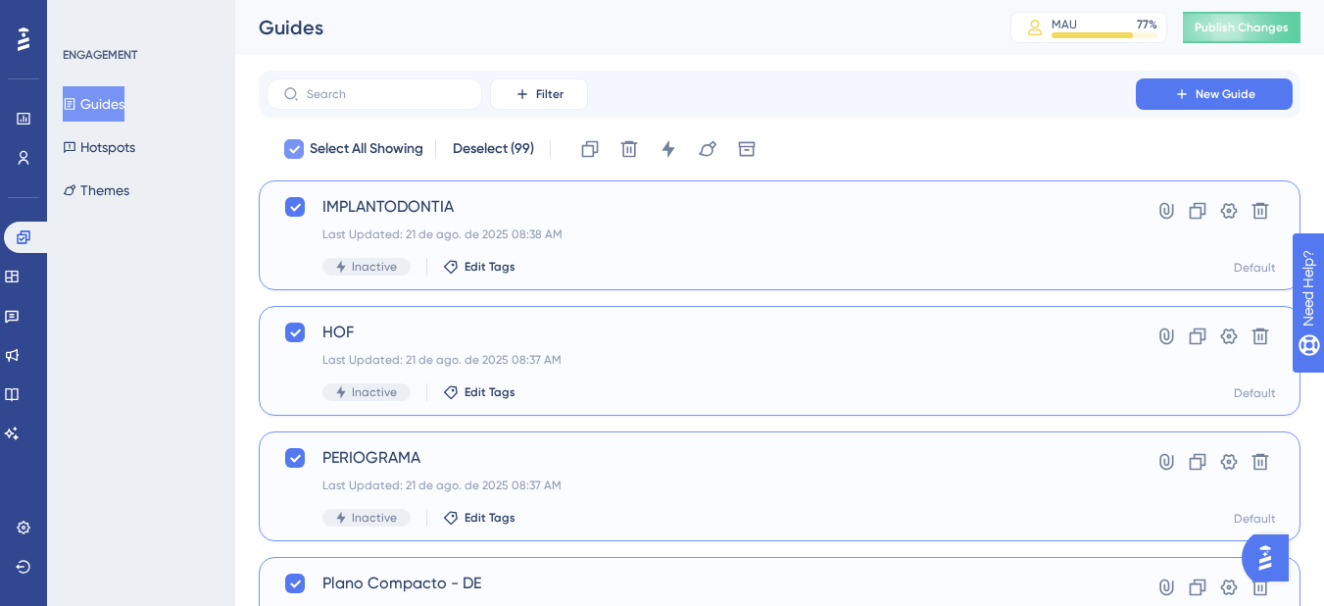
checkbox input "false"
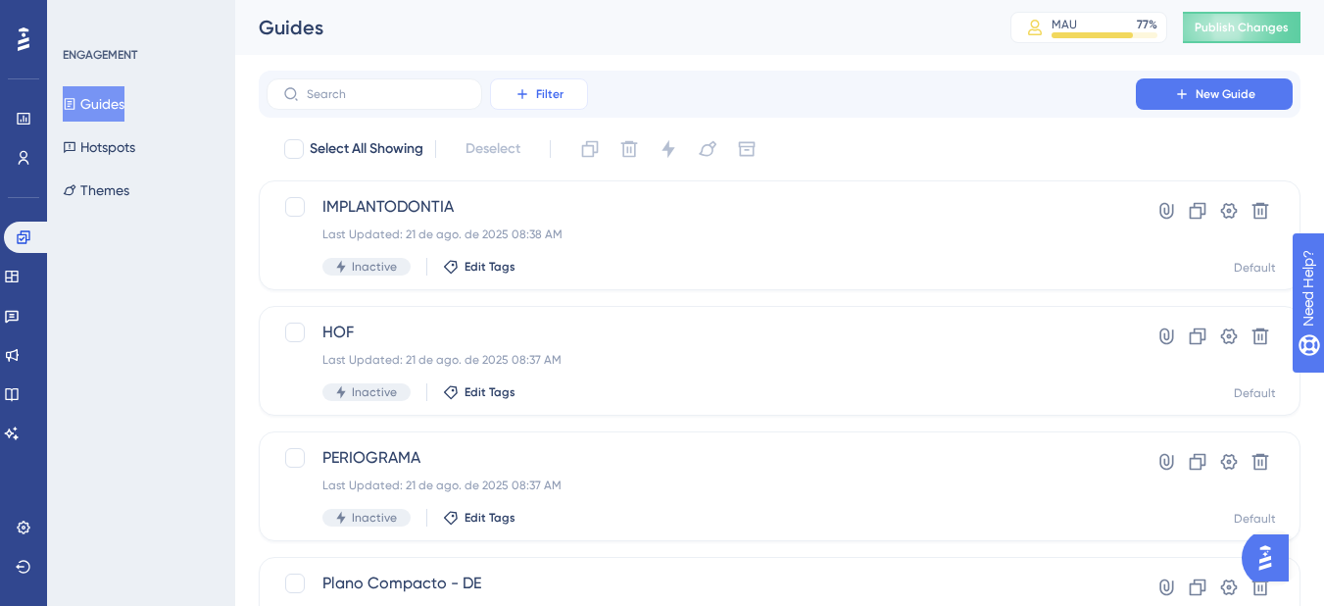
click at [535, 97] on button "Filter" at bounding box center [539, 93] width 98 height 31
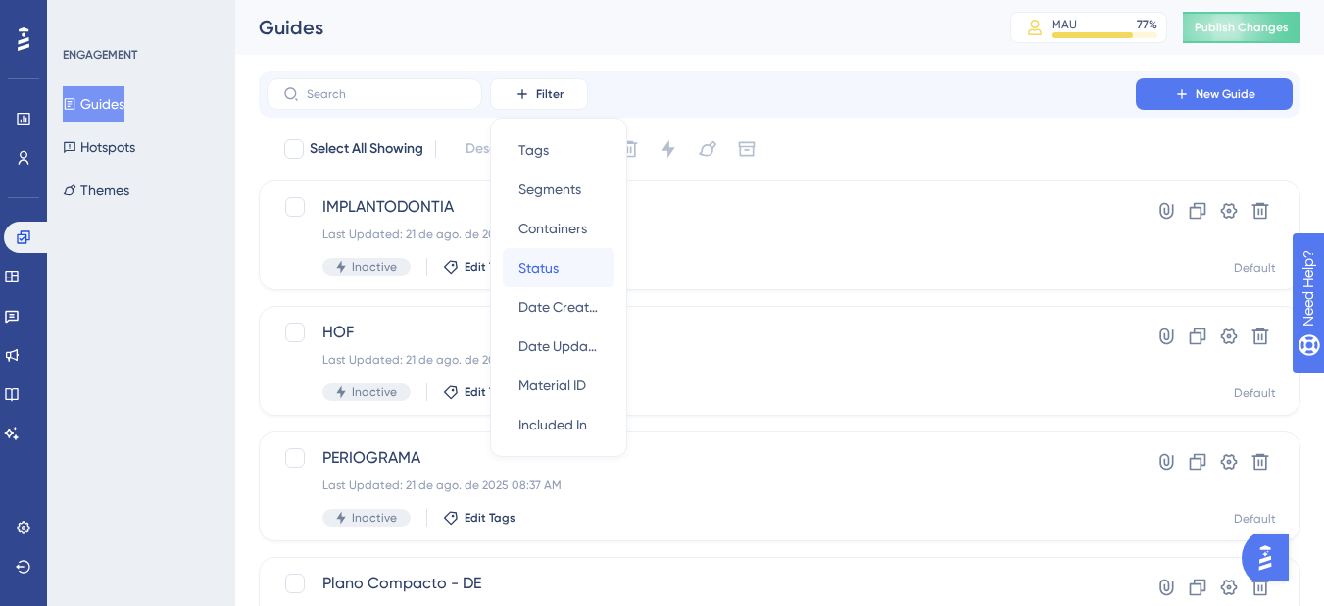
click at [583, 275] on div "Status Status" at bounding box center [558, 267] width 80 height 39
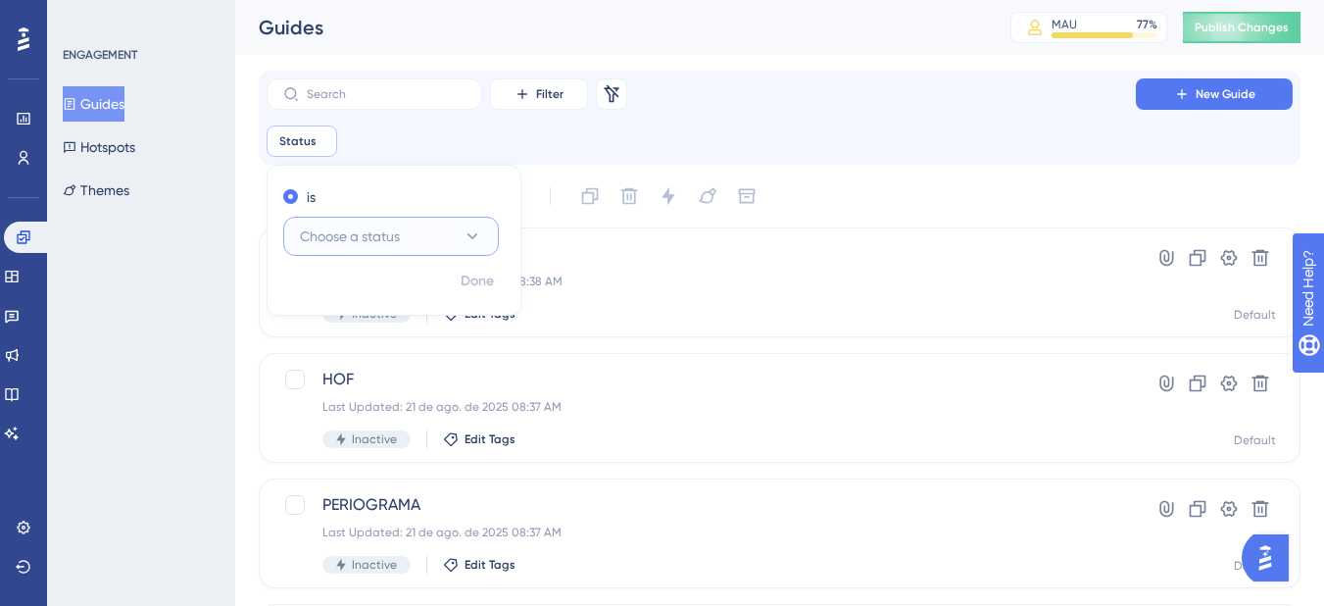
click at [375, 230] on span "Choose a status" at bounding box center [350, 236] width 100 height 24
click at [392, 285] on div "Active Active" at bounding box center [391, 295] width 159 height 39
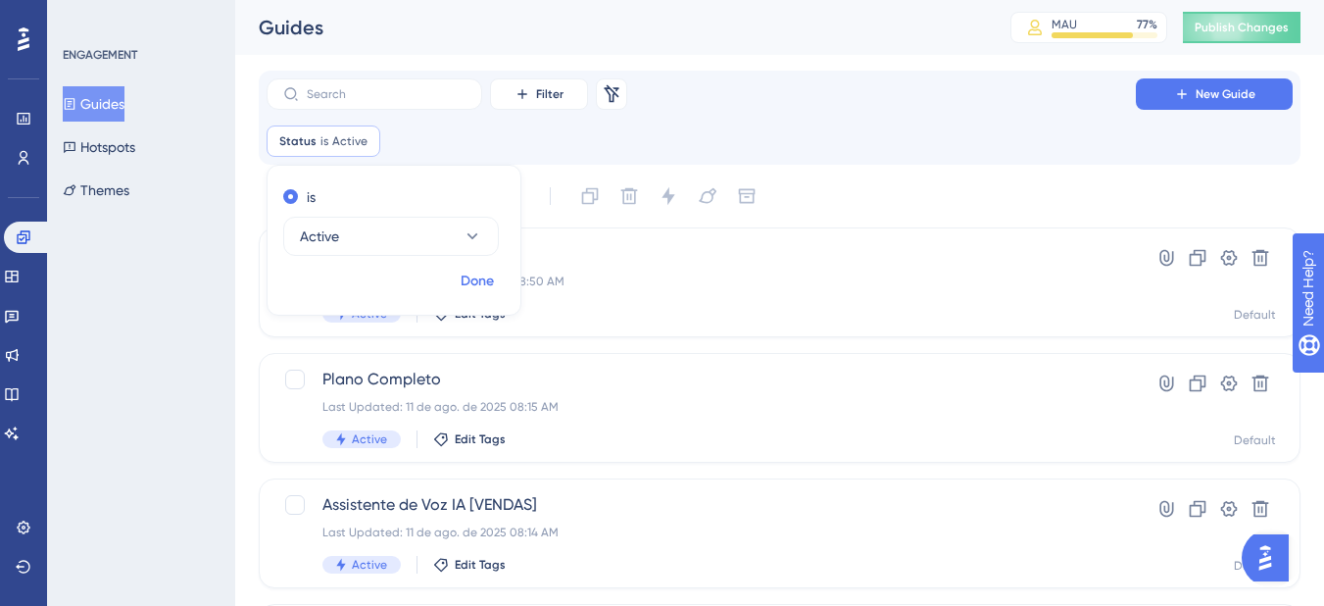
click at [483, 281] on span "Done" at bounding box center [477, 282] width 33 height 24
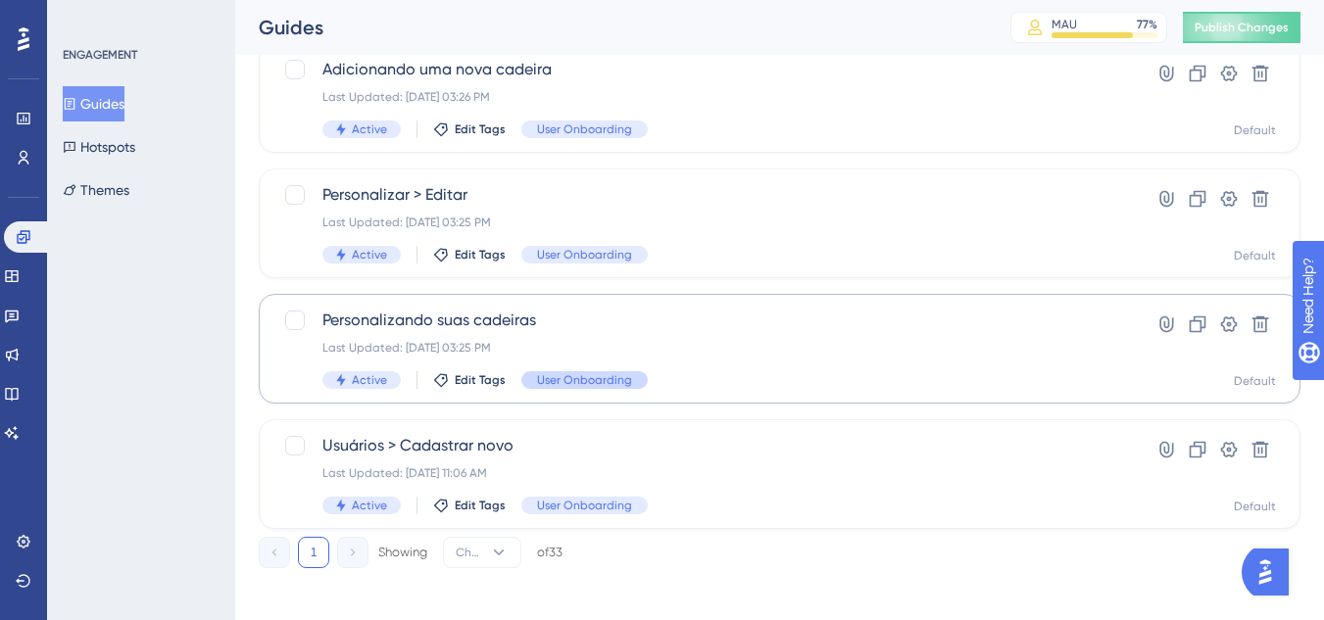
scroll to position [3833, 0]
